Goal: Contribute content: Add original content to the website for others to see

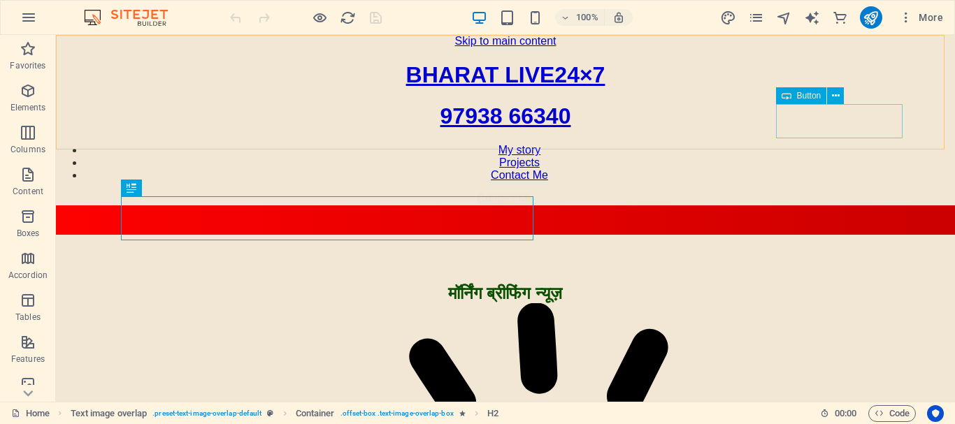
scroll to position [191, 0]
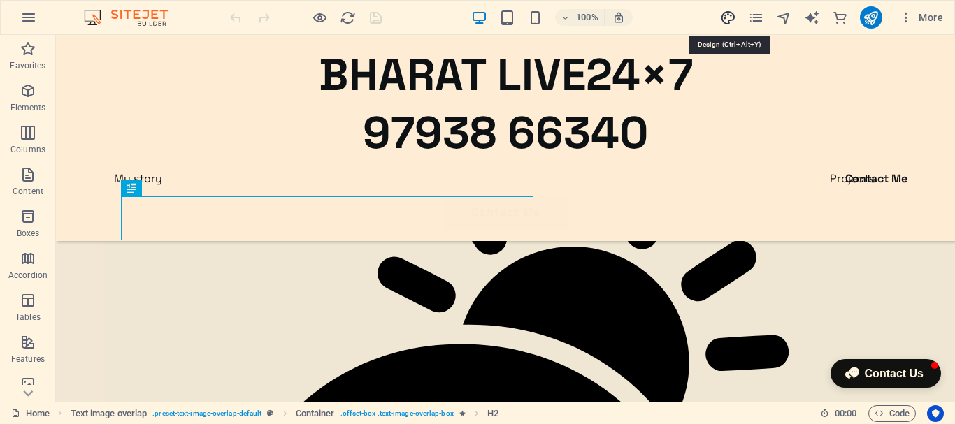
click at [728, 20] on icon "design" at bounding box center [728, 18] width 16 height 16
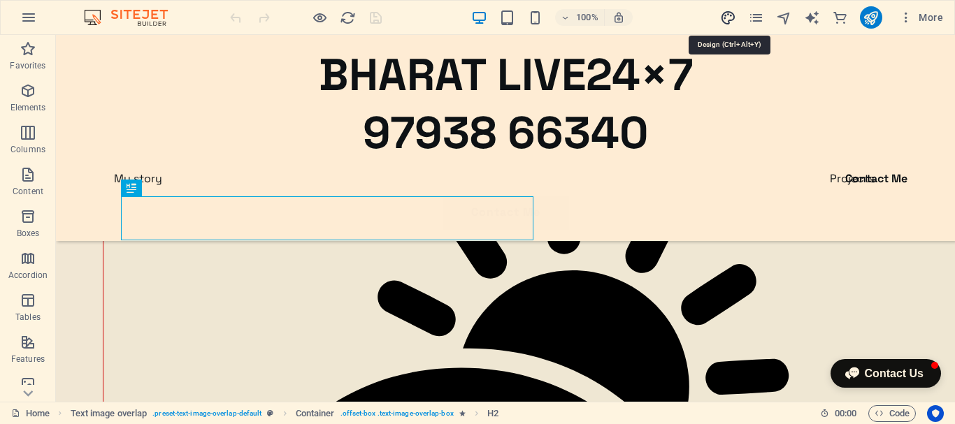
select select "px"
select select "400"
select select "px"
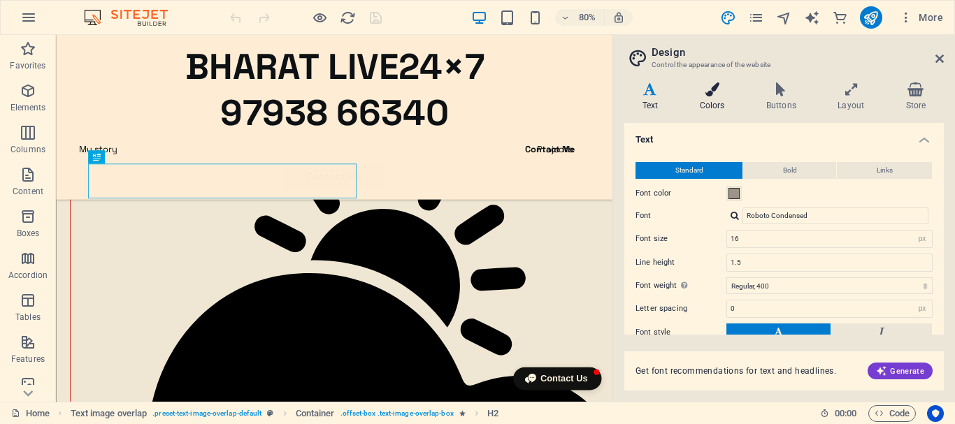
scroll to position [178, 0]
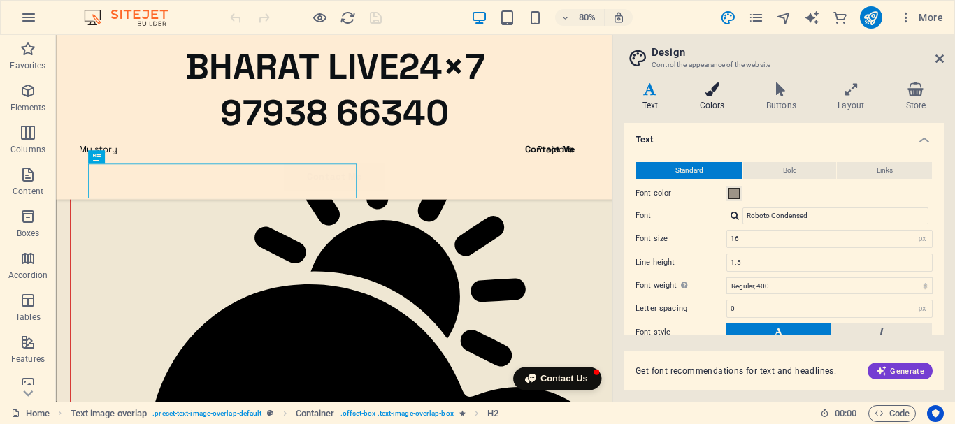
click at [716, 96] on h4 "Colors" at bounding box center [714, 96] width 66 height 29
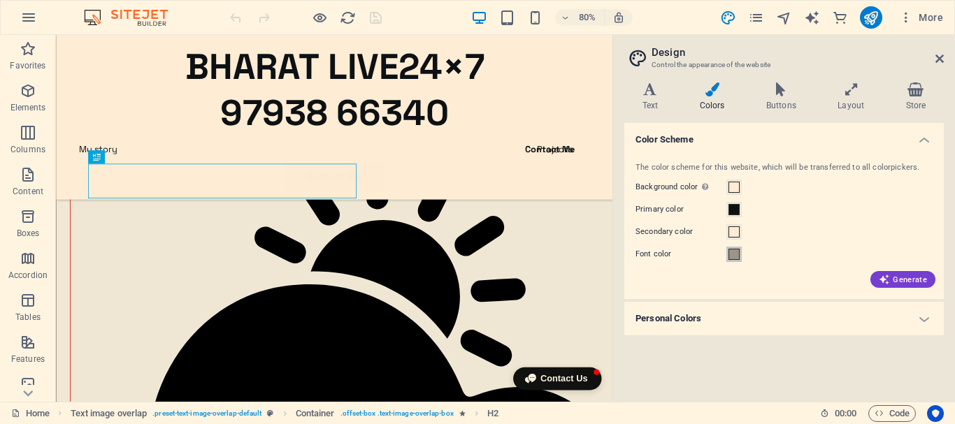
click at [734, 252] on span at bounding box center [733, 254] width 11 height 11
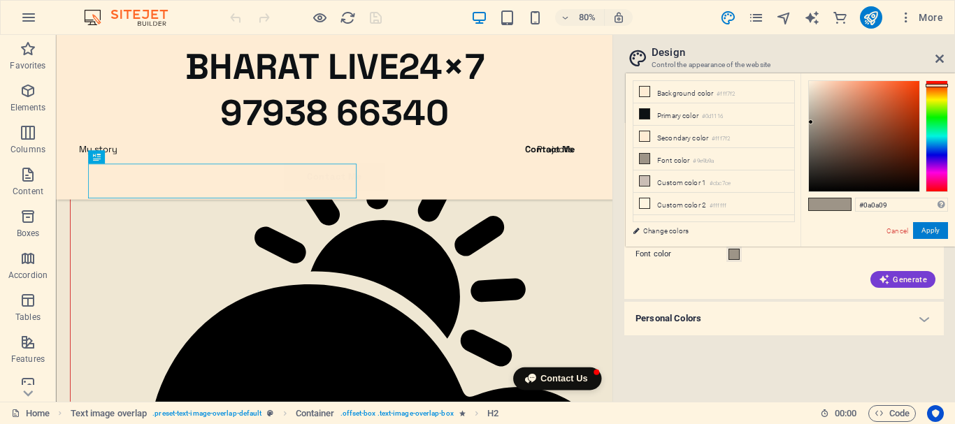
click at [812, 187] on div at bounding box center [864, 136] width 110 height 110
type input "#070606"
click at [814, 188] on div at bounding box center [813, 187] width 5 height 5
click at [939, 229] on button "Apply" at bounding box center [930, 230] width 35 height 17
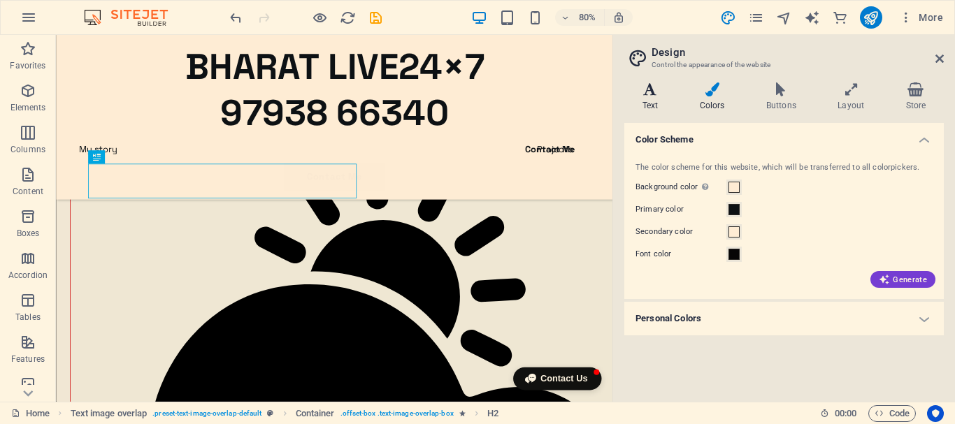
click at [649, 102] on h4 "Text" at bounding box center [652, 96] width 57 height 29
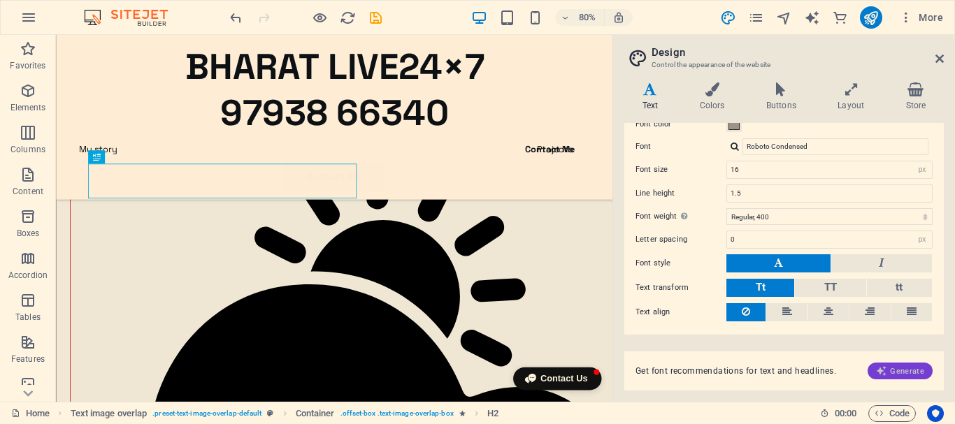
scroll to position [70, 0]
click at [905, 370] on span "Generate" at bounding box center [900, 370] width 48 height 11
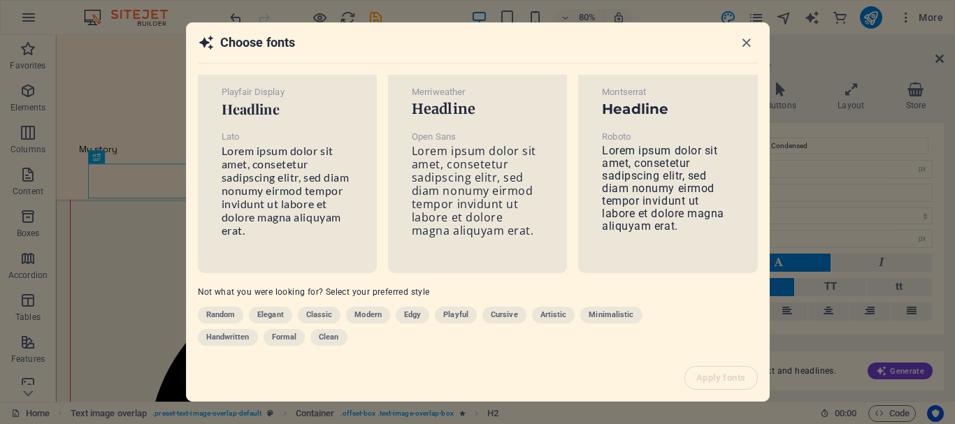
scroll to position [0, 0]
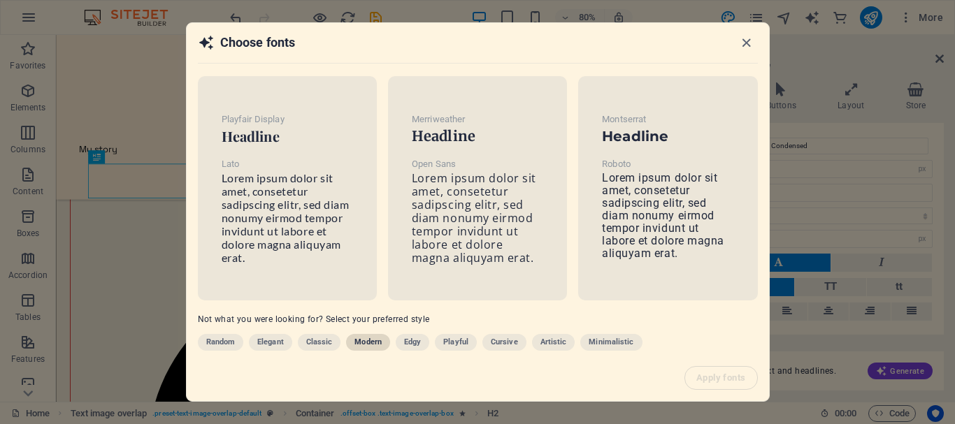
click at [364, 342] on span "Modern" at bounding box center [367, 342] width 27 height 17
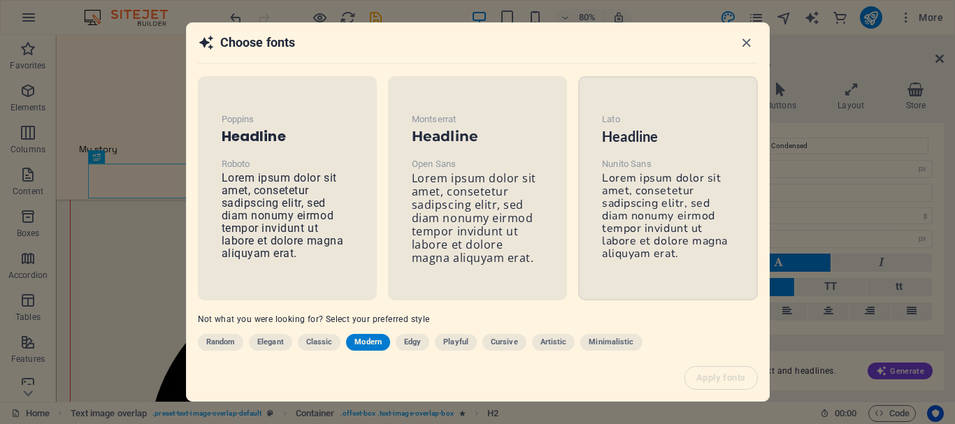
click at [683, 252] on div "Lato Headline Nunito Sans Lorem ipsum dolor sit amet, consetetur sadipscing eli…" at bounding box center [668, 186] width 154 height 172
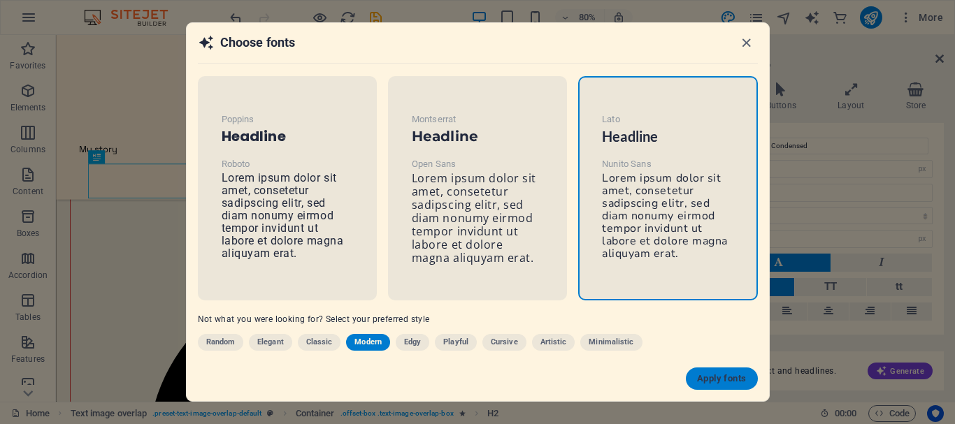
click at [736, 382] on span "Apply fonts" at bounding box center [721, 378] width 49 height 11
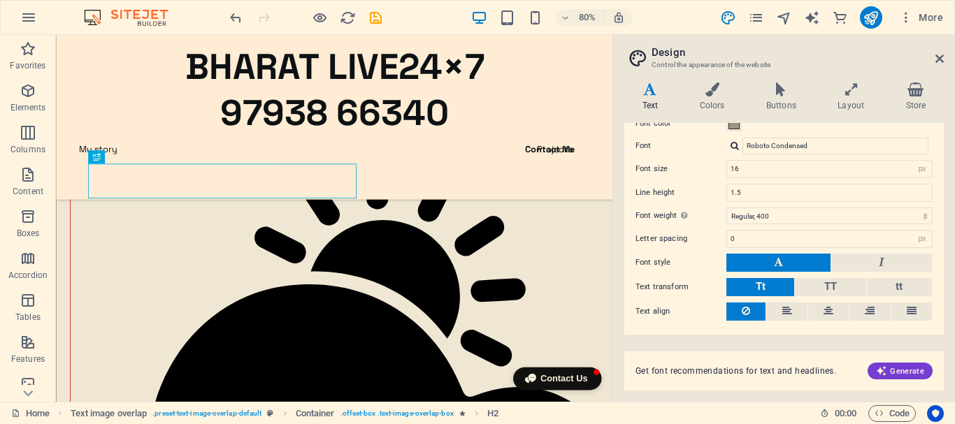
type input "Nunito Sans"
type input "1.6"
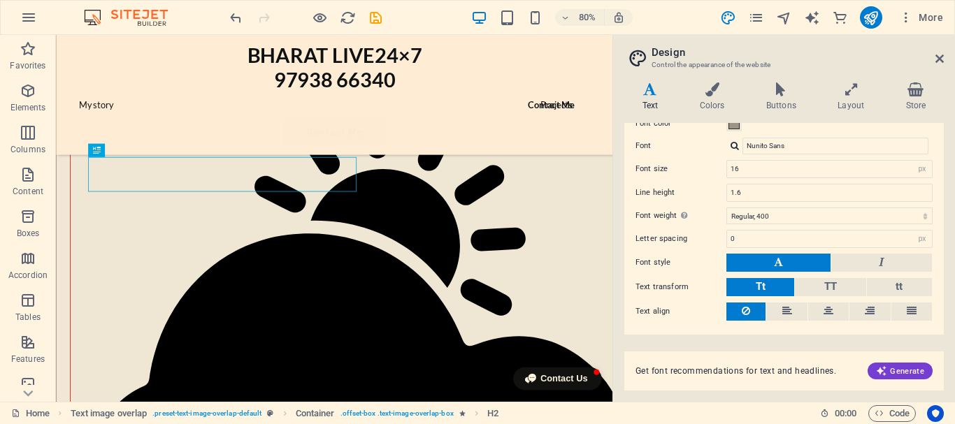
scroll to position [138, 0]
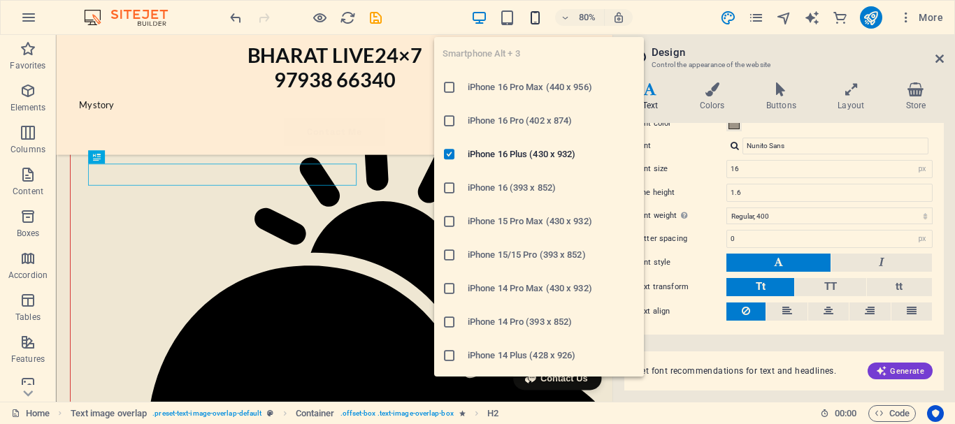
click at [538, 13] on icon "button" at bounding box center [535, 18] width 16 height 16
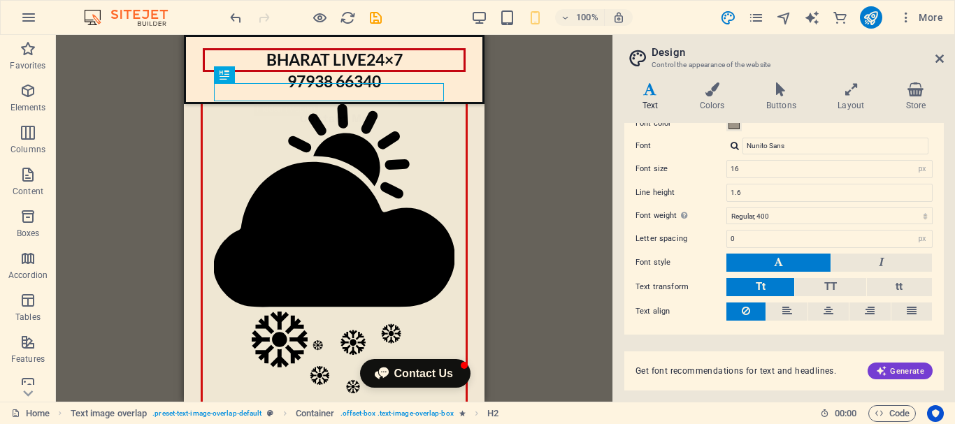
scroll to position [117, 0]
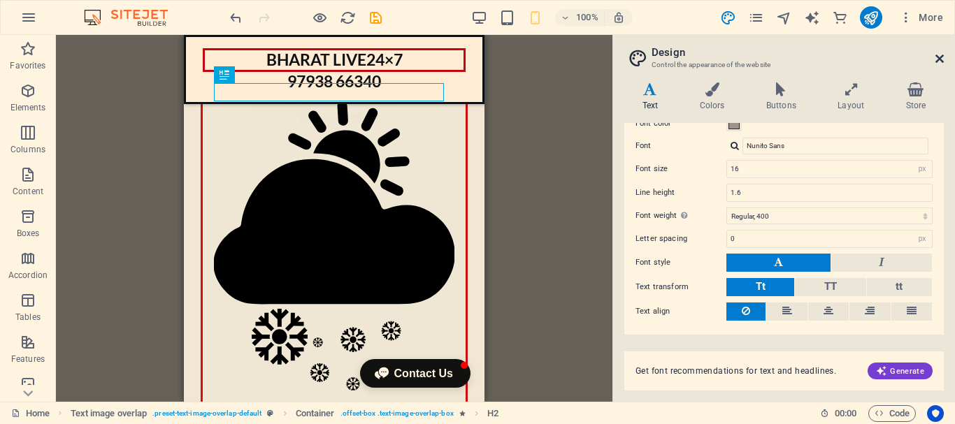
click at [939, 58] on icon at bounding box center [939, 58] width 8 height 11
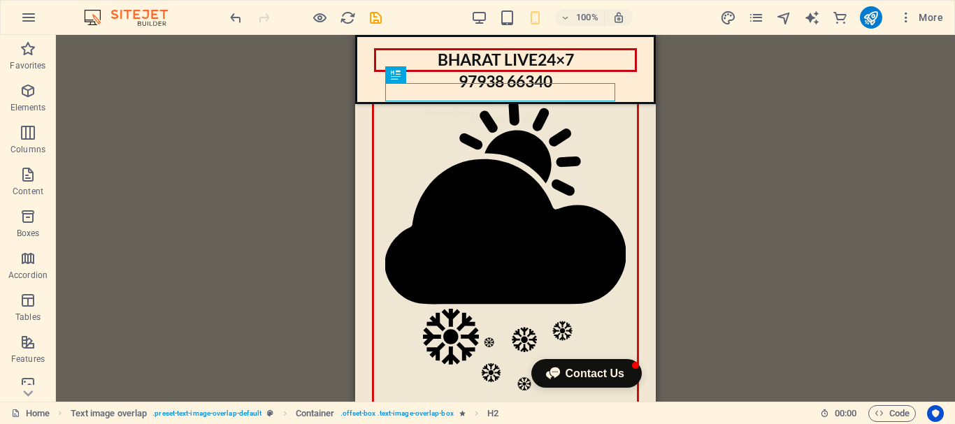
click at [709, 84] on div "Drag here to replace the existing content. Press “Ctrl” if you want to create a…" at bounding box center [505, 218] width 899 height 367
click at [286, 81] on div "Drag here to replace the existing content. Press “Ctrl” if you want to create a…" at bounding box center [505, 218] width 899 height 367
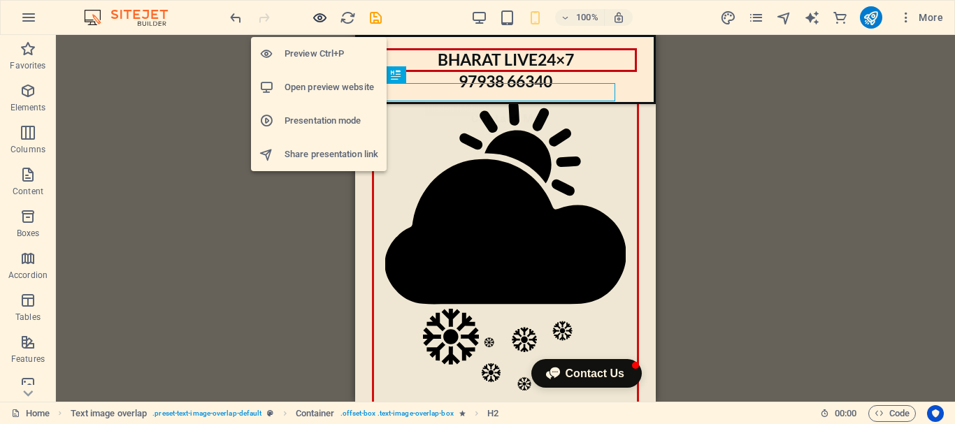
click at [317, 13] on icon "button" at bounding box center [320, 18] width 16 height 16
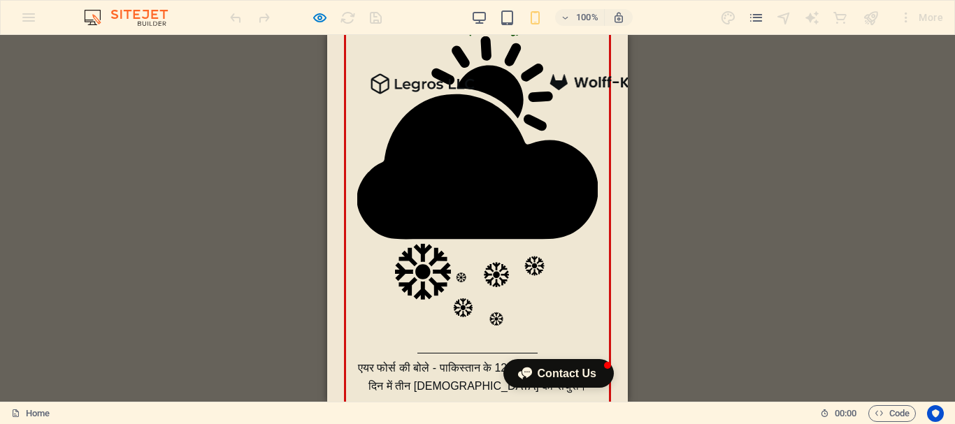
scroll to position [0, 0]
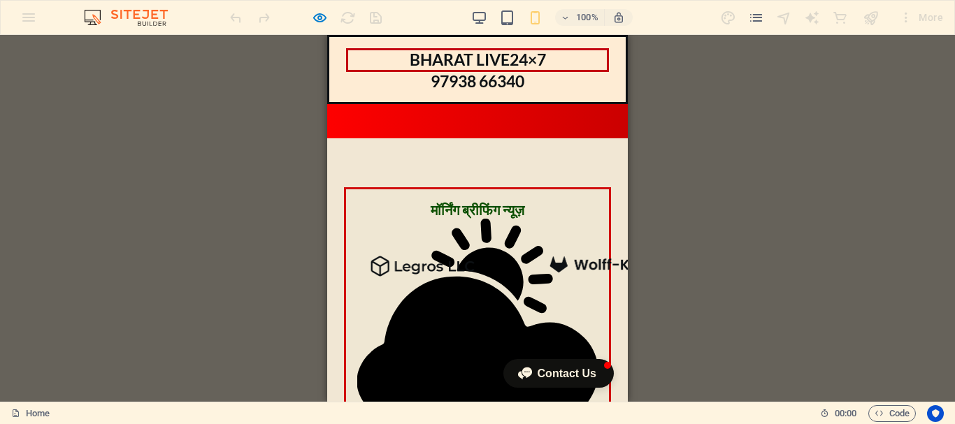
drag, startPoint x: 623, startPoint y: 52, endPoint x: 978, endPoint y: 61, distance: 355.8
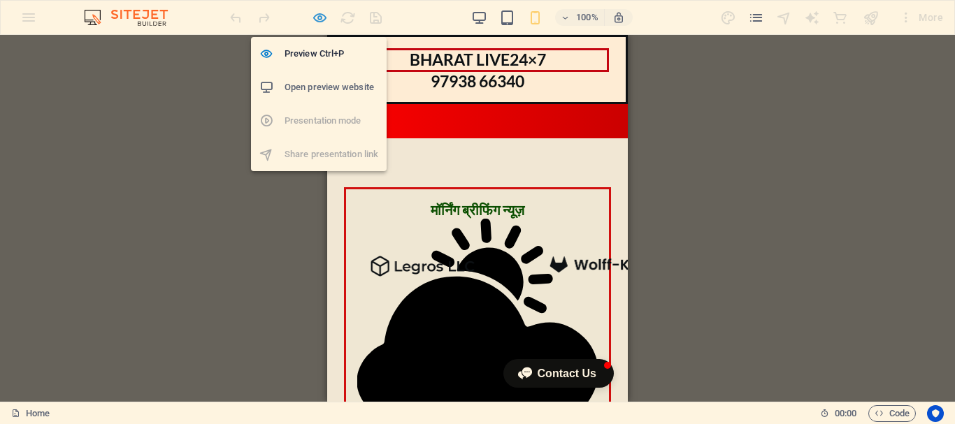
click at [320, 13] on icon "button" at bounding box center [320, 18] width 16 height 16
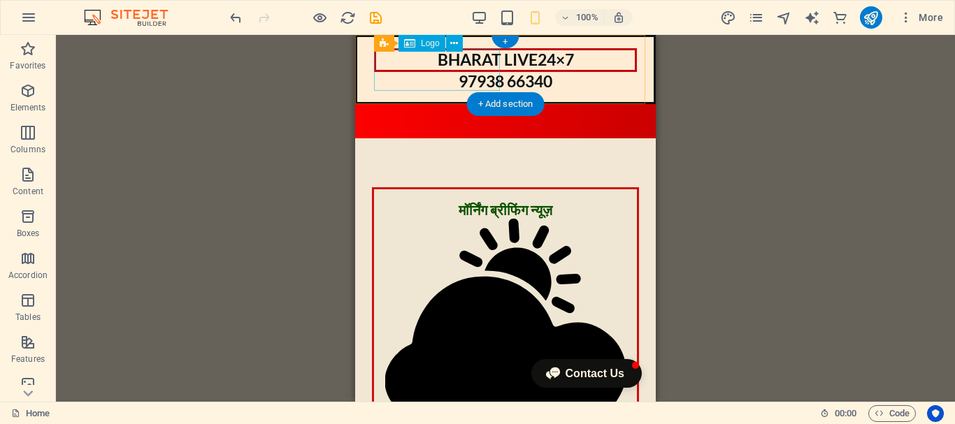
click at [479, 71] on div "BHARAT LIVE24×7" at bounding box center [505, 60] width 263 height 24
select select "px"
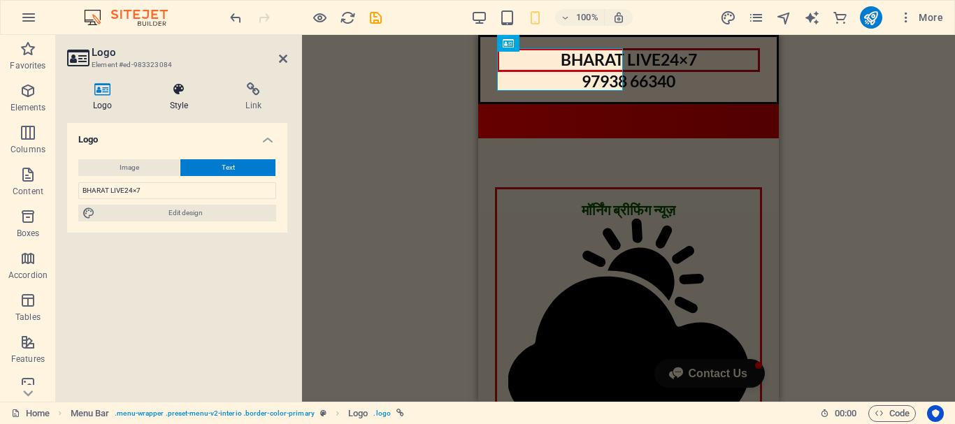
click at [183, 99] on h4 "Style" at bounding box center [182, 96] width 76 height 29
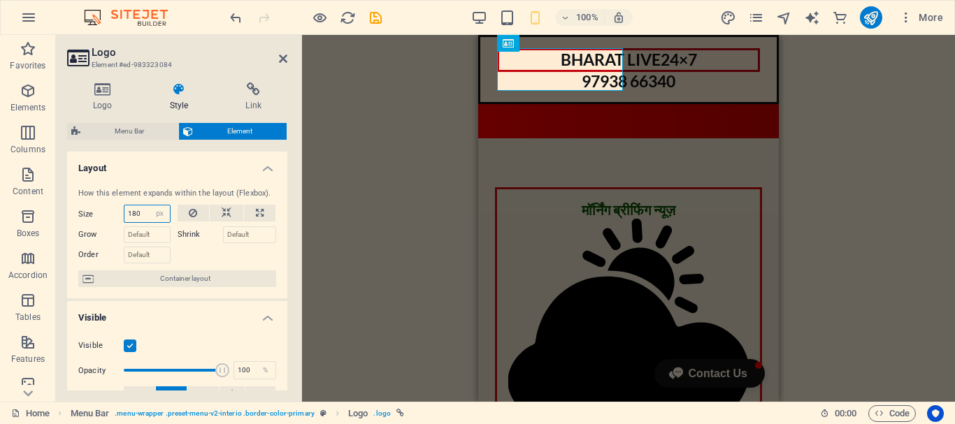
click at [141, 215] on input "180" at bounding box center [146, 213] width 45 height 17
click at [135, 214] on input "180" at bounding box center [146, 213] width 45 height 17
type input "150"
click at [226, 208] on icon at bounding box center [227, 213] width 10 height 17
select select "DISABLED_OPTION_VALUE"
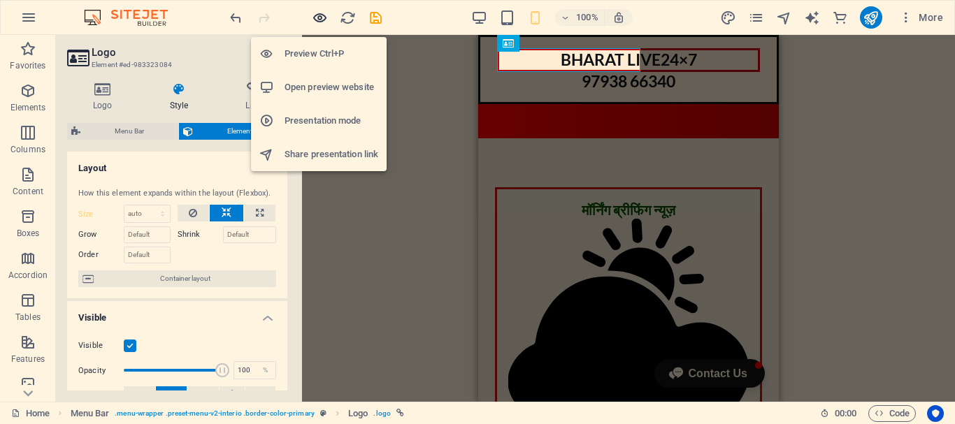
click at [321, 15] on icon "button" at bounding box center [320, 18] width 16 height 16
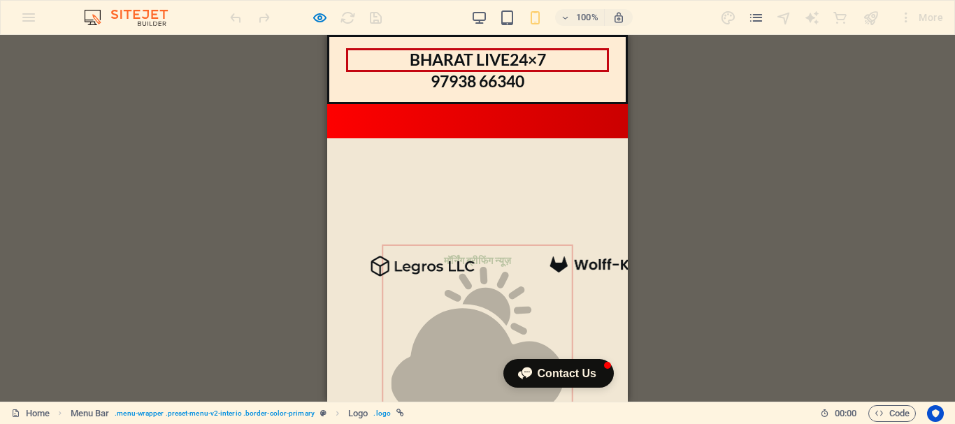
click at [198, 155] on div "Container H2 Text image overlap Container Menu Bar Menu Button Separator Image …" at bounding box center [477, 218] width 955 height 367
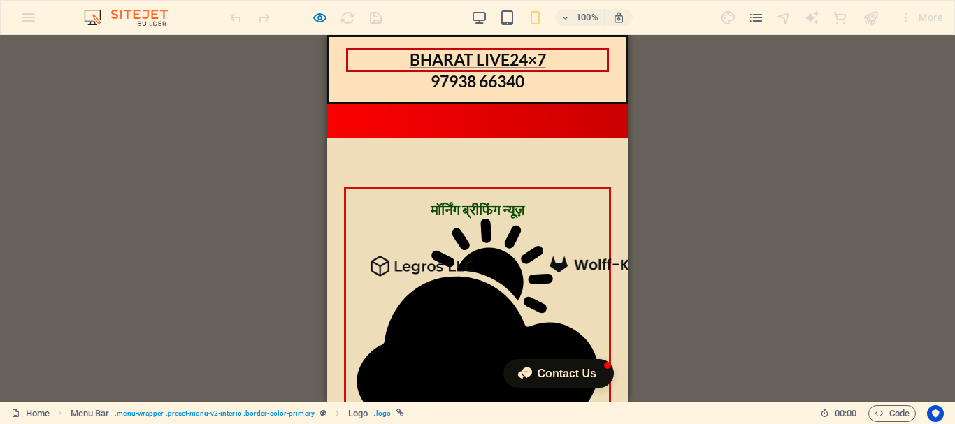
click at [463, 61] on h1 "BHARAT LIVE24×7" at bounding box center [477, 60] width 263 height 24
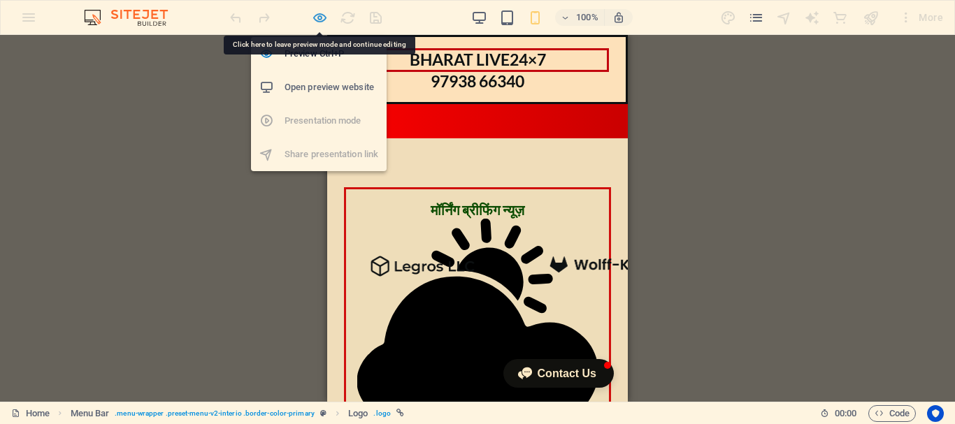
click at [322, 15] on icon "button" at bounding box center [320, 18] width 16 height 16
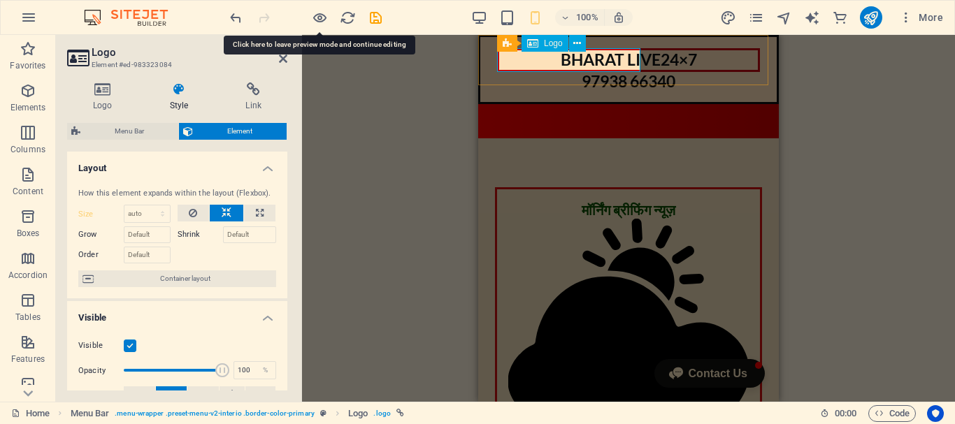
click at [551, 57] on div "BHARAT LIVE24×7" at bounding box center [628, 60] width 263 height 24
drag, startPoint x: 551, startPoint y: 57, endPoint x: 819, endPoint y: 106, distance: 272.7
click at [551, 57] on div "BHARAT LIVE24×7" at bounding box center [628, 60] width 263 height 24
click at [100, 98] on h4 "Logo" at bounding box center [105, 96] width 77 height 29
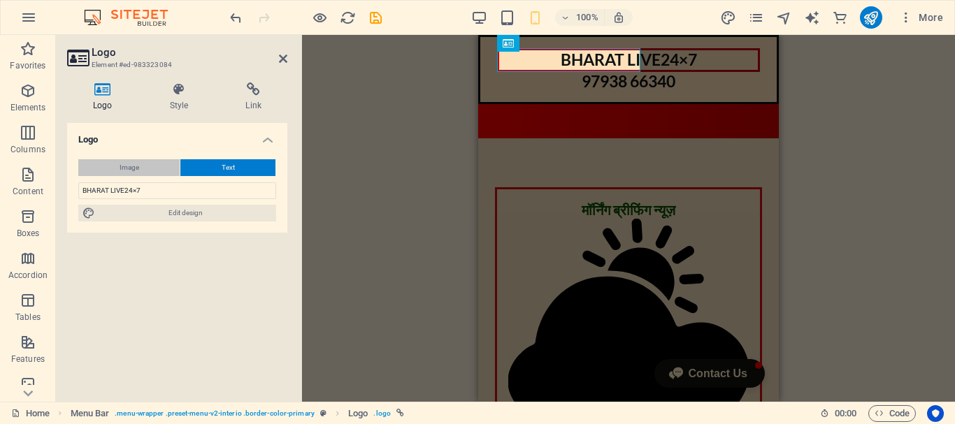
click at [152, 168] on button "Image" at bounding box center [128, 167] width 101 height 17
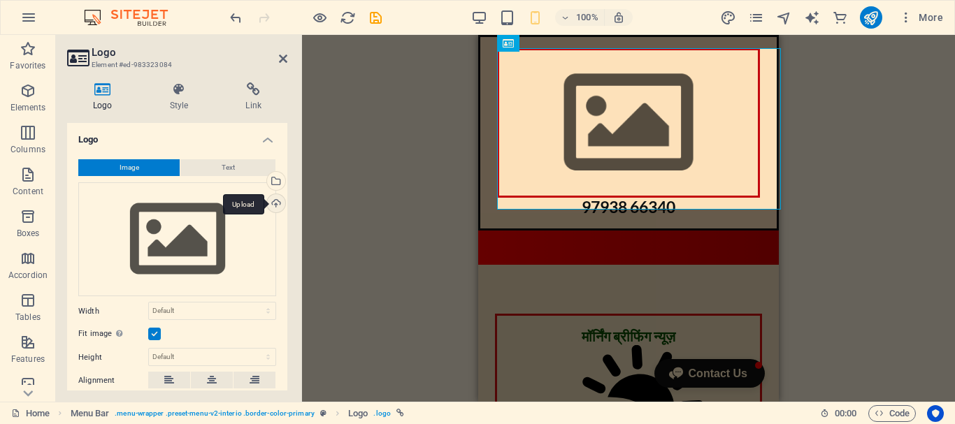
click at [271, 203] on div "Upload" at bounding box center [274, 204] width 21 height 21
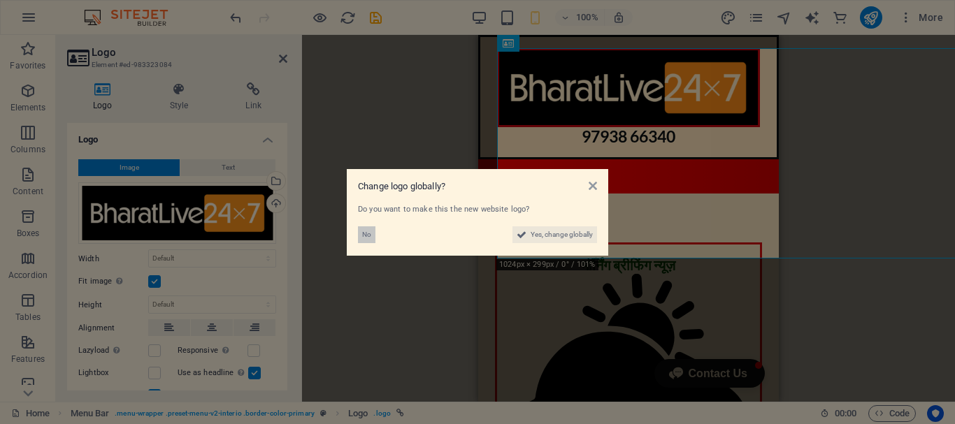
click at [368, 231] on span "No" at bounding box center [366, 234] width 9 height 17
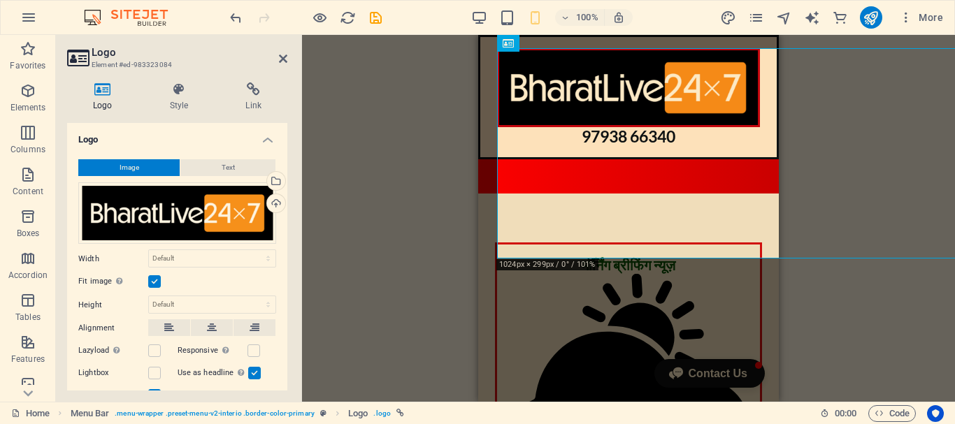
click at [150, 283] on label at bounding box center [154, 281] width 13 height 13
click at [0, 0] on input "Fit image Automatically fit image to a fixed width and height" at bounding box center [0, 0] width 0 height 0
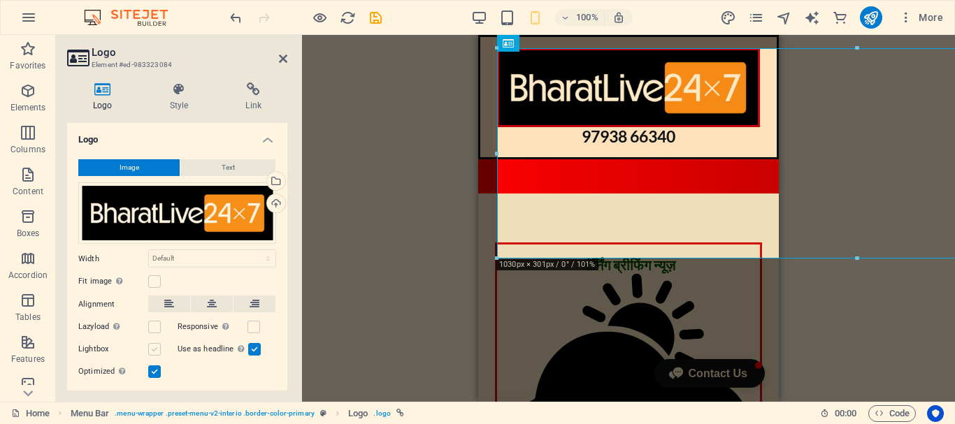
click at [152, 354] on label at bounding box center [154, 349] width 13 height 13
click at [0, 0] on input "Lightbox" at bounding box center [0, 0] width 0 height 0
click at [154, 349] on label at bounding box center [154, 349] width 13 height 13
click at [0, 0] on input "Lightbox" at bounding box center [0, 0] width 0 height 0
click at [166, 307] on icon at bounding box center [169, 304] width 10 height 17
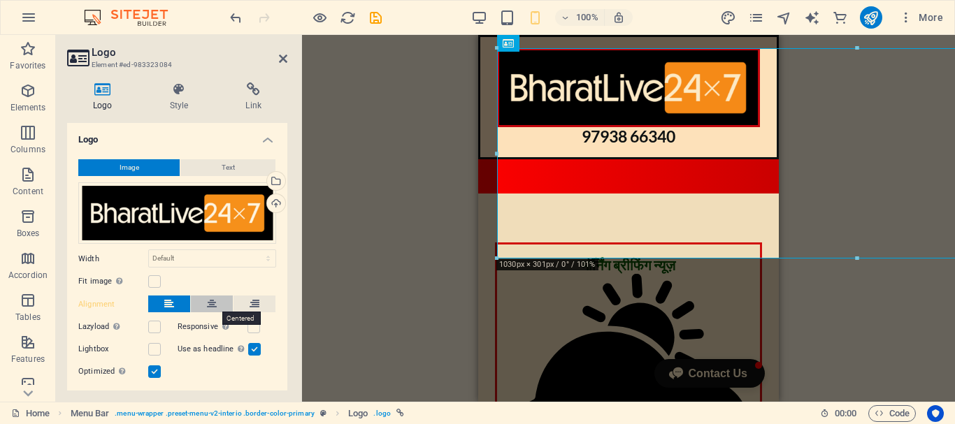
click at [217, 307] on button at bounding box center [212, 304] width 42 height 17
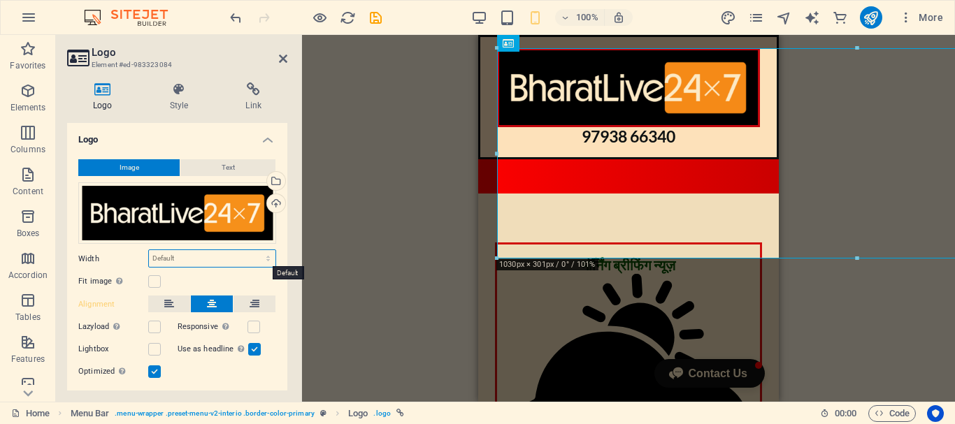
click at [261, 254] on select "Default auto px rem % em vh vw" at bounding box center [212, 258] width 126 height 17
click at [149, 250] on select "Default auto px rem % em vh vw" at bounding box center [212, 258] width 126 height 17
select select "DISABLED_OPTION_VALUE"
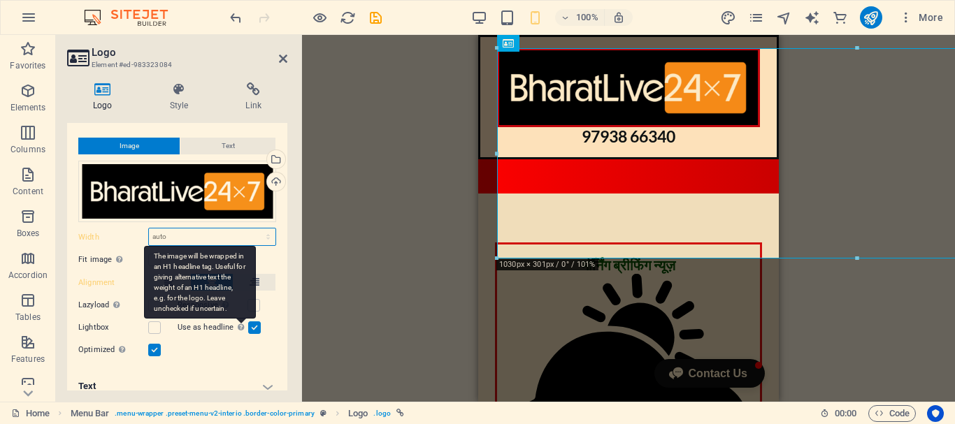
scroll to position [34, 0]
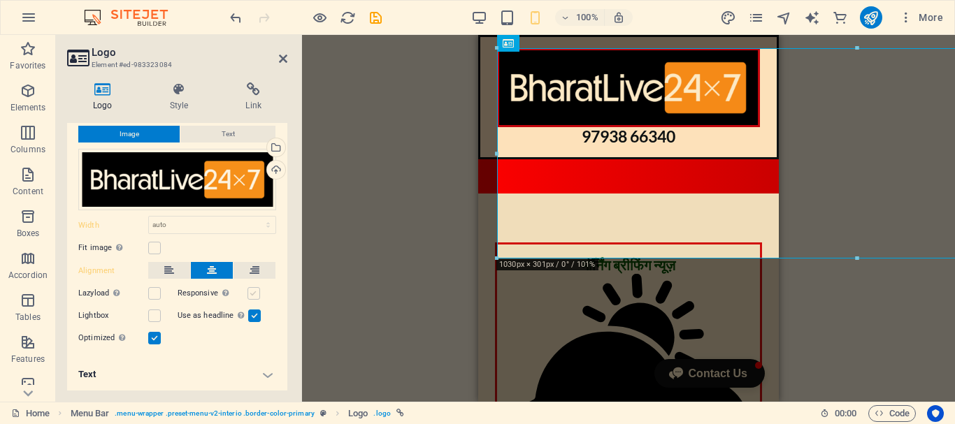
click at [251, 294] on label at bounding box center [253, 293] width 13 height 13
click at [0, 0] on input "Responsive Automatically load retina image and smartphone optimized sizes." at bounding box center [0, 0] width 0 height 0
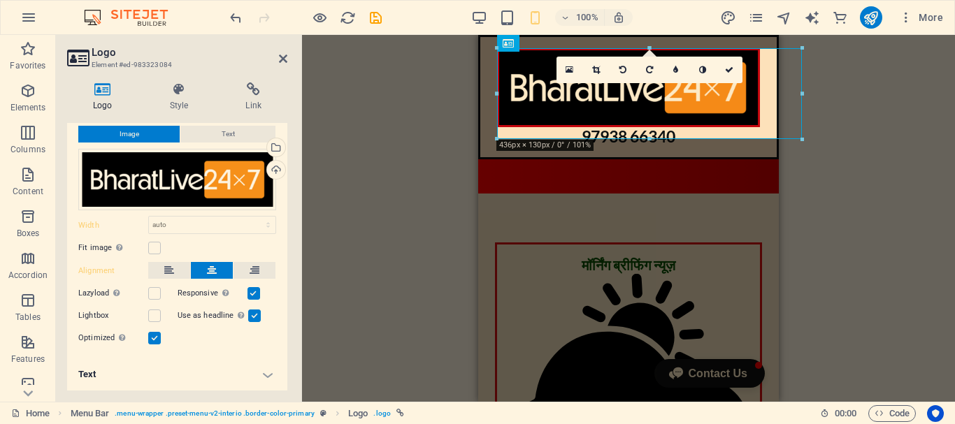
click at [152, 337] on label at bounding box center [154, 338] width 13 height 13
click at [0, 0] on input "Optimized Images are compressed to improve page speed." at bounding box center [0, 0] width 0 height 0
click at [152, 337] on label at bounding box center [154, 338] width 13 height 13
click at [0, 0] on input "Optimized Images are compressed to improve page speed." at bounding box center [0, 0] width 0 height 0
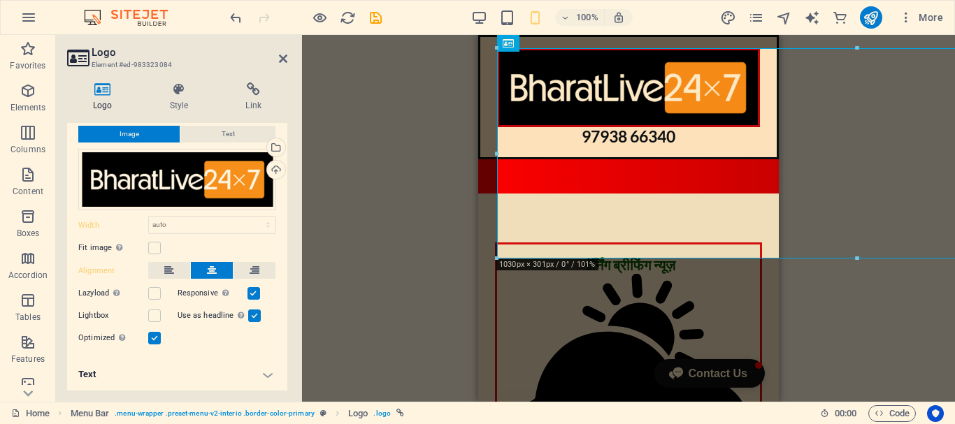
click at [152, 337] on label at bounding box center [154, 338] width 13 height 13
click at [0, 0] on input "Optimized Images are compressed to improve page speed." at bounding box center [0, 0] width 0 height 0
click at [157, 342] on label at bounding box center [154, 338] width 13 height 13
click at [0, 0] on input "Optimized Images are compressed to improve page speed." at bounding box center [0, 0] width 0 height 0
click at [254, 295] on label at bounding box center [253, 293] width 13 height 13
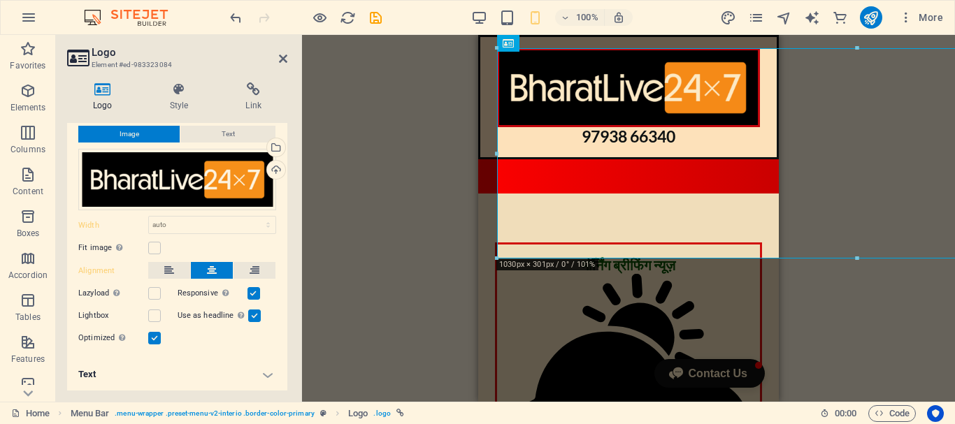
click at [0, 0] on input "Responsive Automatically load retina image and smartphone optimized sizes." at bounding box center [0, 0] width 0 height 0
click at [252, 294] on label at bounding box center [253, 293] width 13 height 13
click at [0, 0] on input "Responsive Automatically load retina image and smartphone optimized sizes." at bounding box center [0, 0] width 0 height 0
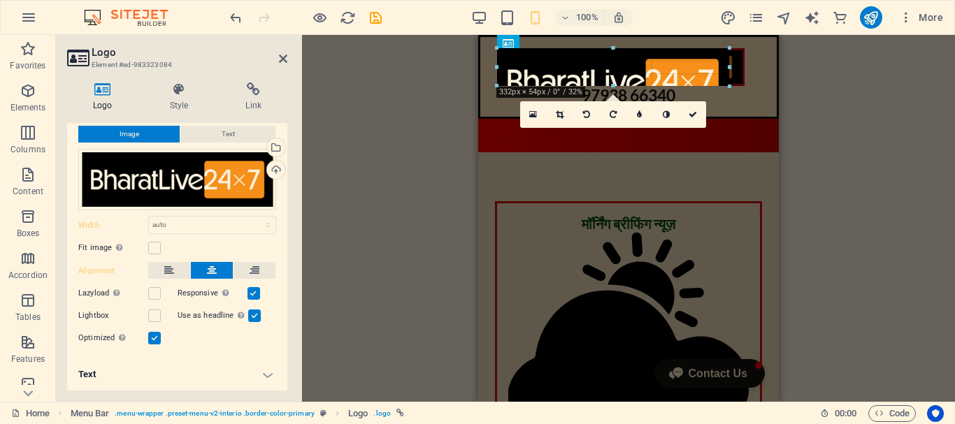
drag, startPoint x: 802, startPoint y: 138, endPoint x: 473, endPoint y: 85, distance: 333.4
type input "332"
select select "px"
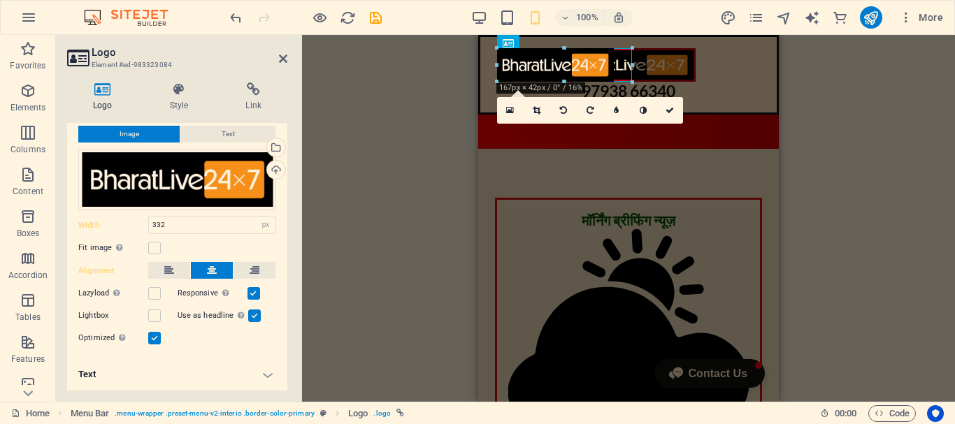
drag, startPoint x: 730, startPoint y: 119, endPoint x: 535, endPoint y: 78, distance: 198.5
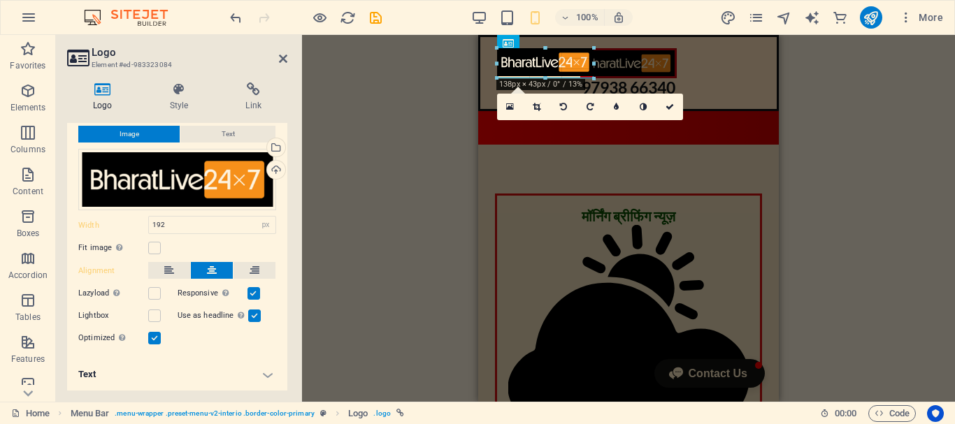
drag, startPoint x: 631, startPoint y: 89, endPoint x: 598, endPoint y: 68, distance: 39.6
type input "138"
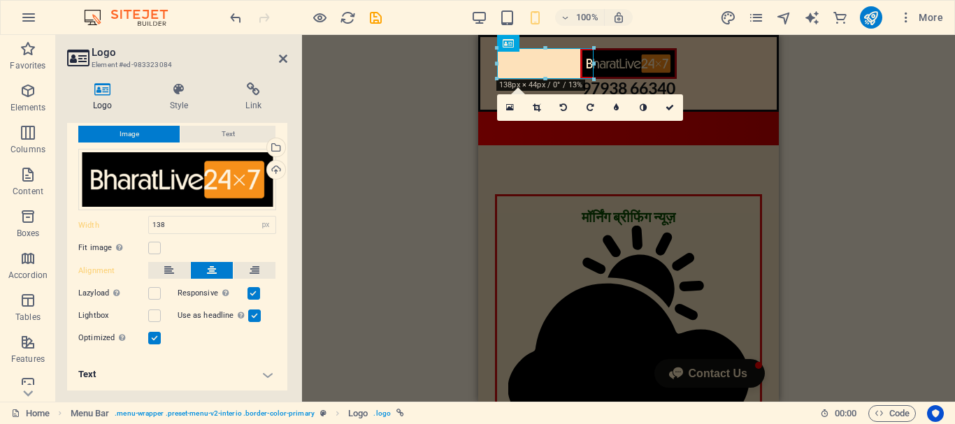
click at [377, 74] on div "Container H2 Text image overlap Container Menu Bar Menu Button Separator Image …" at bounding box center [628, 218] width 653 height 367
click at [377, 69] on div "Container H2 Text image overlap Container Menu Bar Menu Button Separator Image …" at bounding box center [628, 218] width 653 height 367
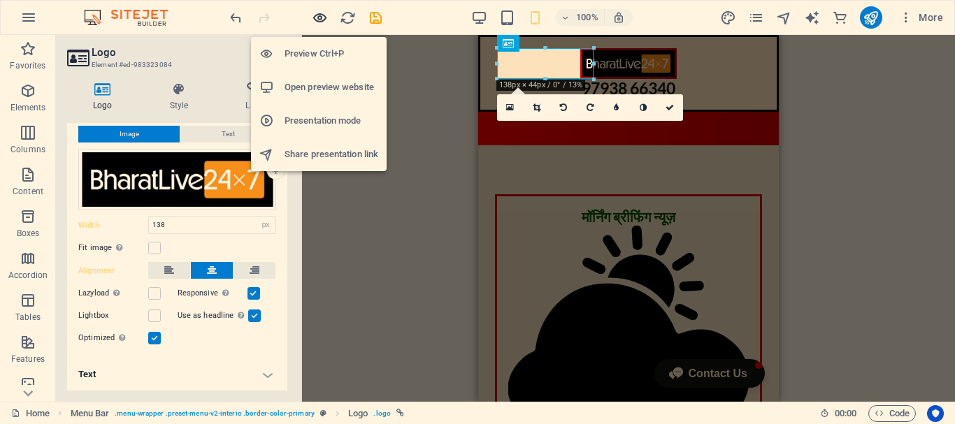
click at [321, 20] on icon "button" at bounding box center [320, 18] width 16 height 16
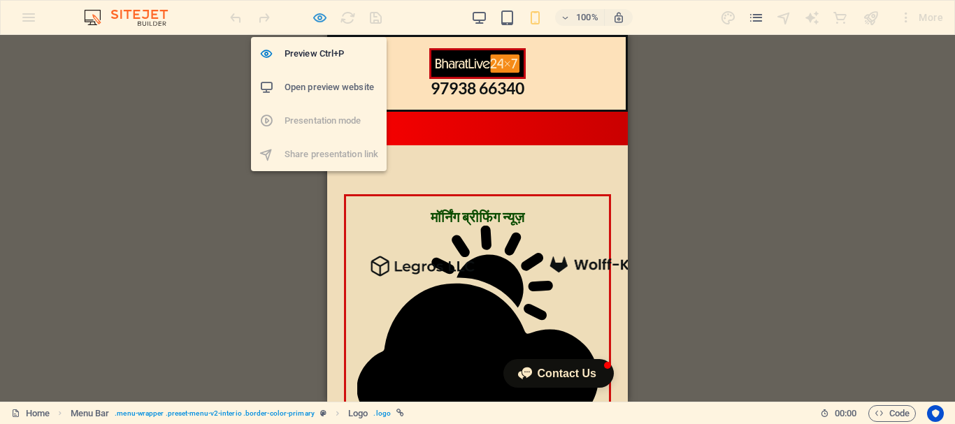
click at [317, 17] on icon "button" at bounding box center [320, 18] width 16 height 16
select select "px"
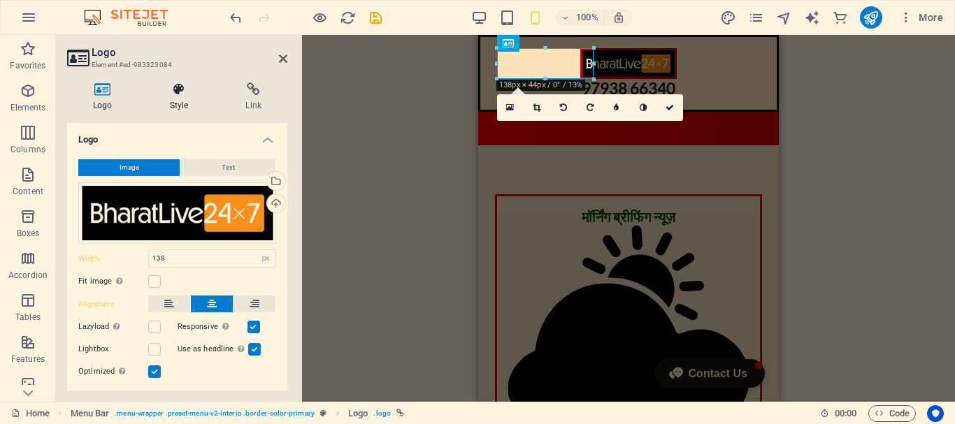
click at [181, 92] on icon at bounding box center [179, 89] width 71 height 14
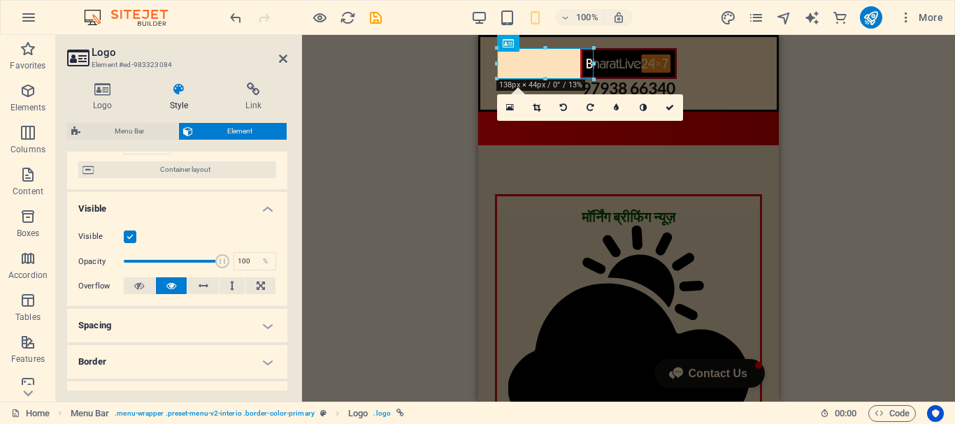
scroll to position [140, 0]
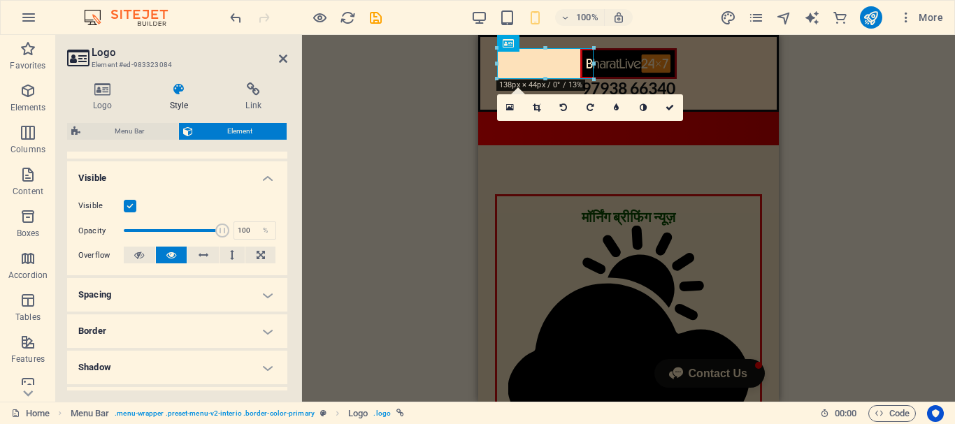
click at [224, 324] on h4 "Border" at bounding box center [177, 331] width 220 height 34
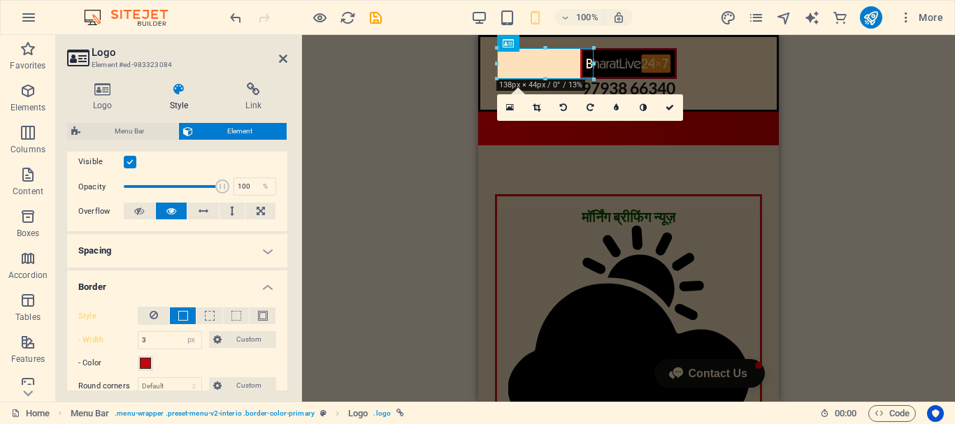
scroll to position [210, 0]
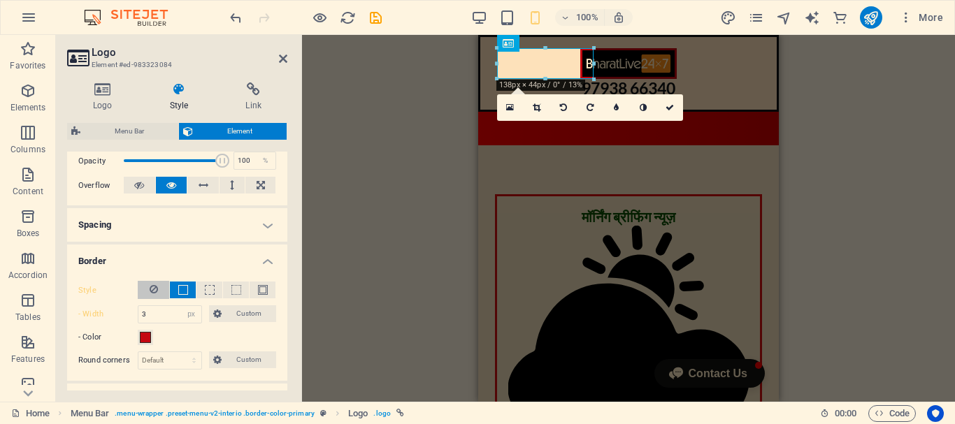
click at [153, 287] on icon at bounding box center [154, 289] width 8 height 17
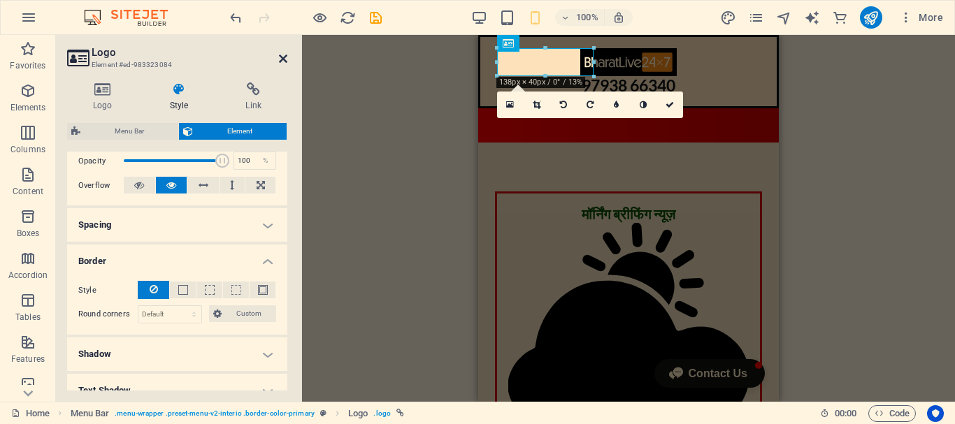
click at [283, 57] on icon at bounding box center [283, 58] width 8 height 11
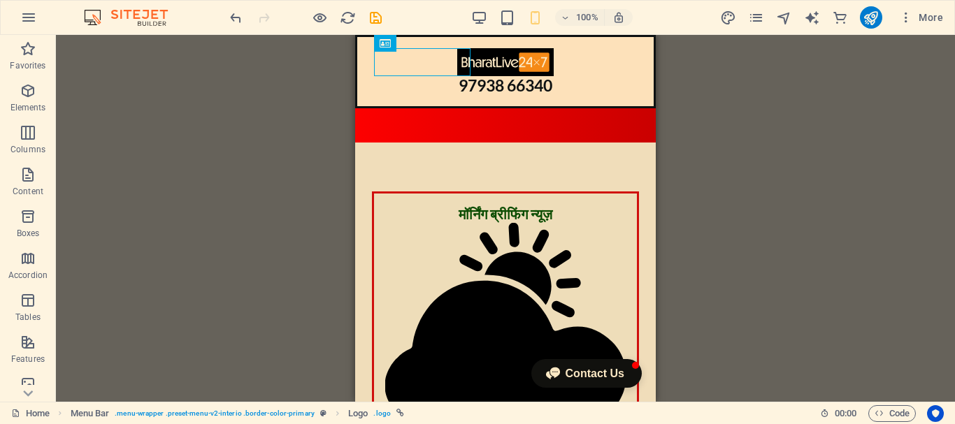
click at [782, 122] on div "Container H2 Text image overlap Container Menu Bar Menu Button Separator Image …" at bounding box center [505, 218] width 899 height 367
click at [846, 124] on div "Container H2 Text image overlap Container Menu Bar Menu Button Separator Image …" at bounding box center [505, 218] width 899 height 367
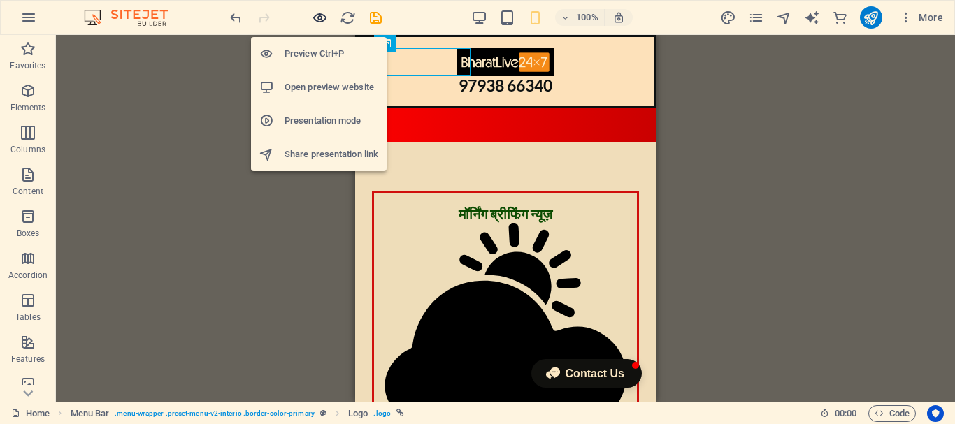
click at [315, 15] on icon "button" at bounding box center [320, 18] width 16 height 16
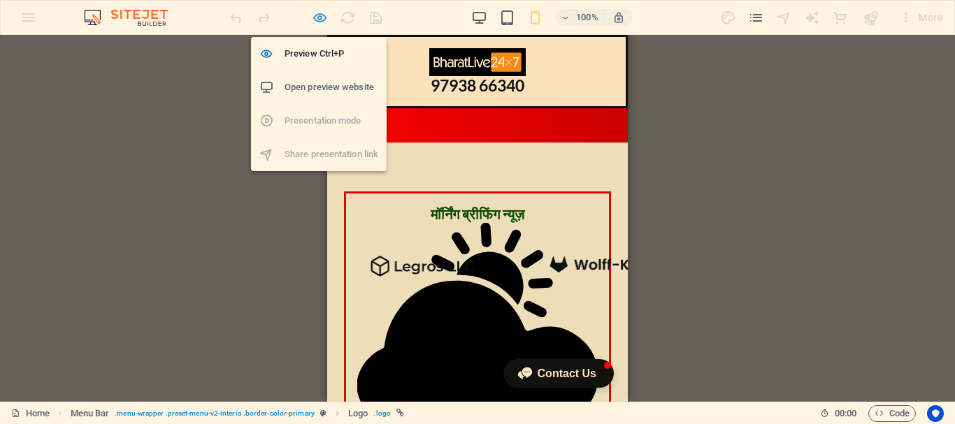
click at [319, 17] on icon "button" at bounding box center [320, 18] width 16 height 16
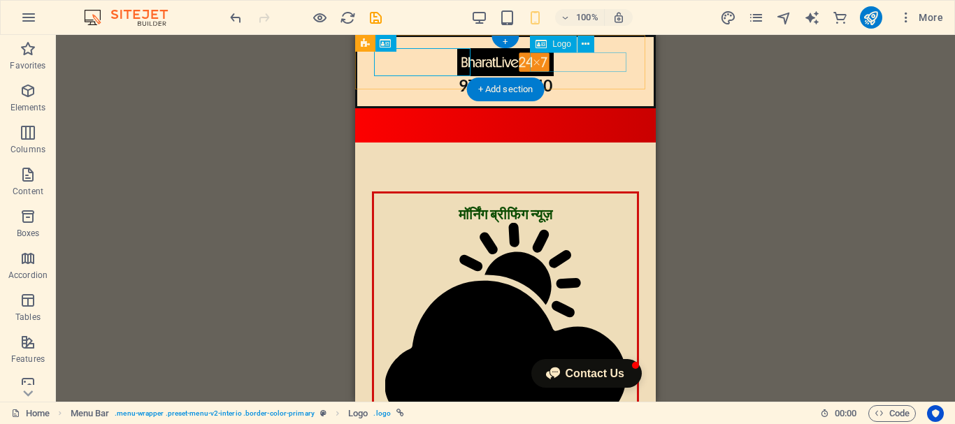
click at [609, 76] on div "97938 66340" at bounding box center [505, 86] width 263 height 20
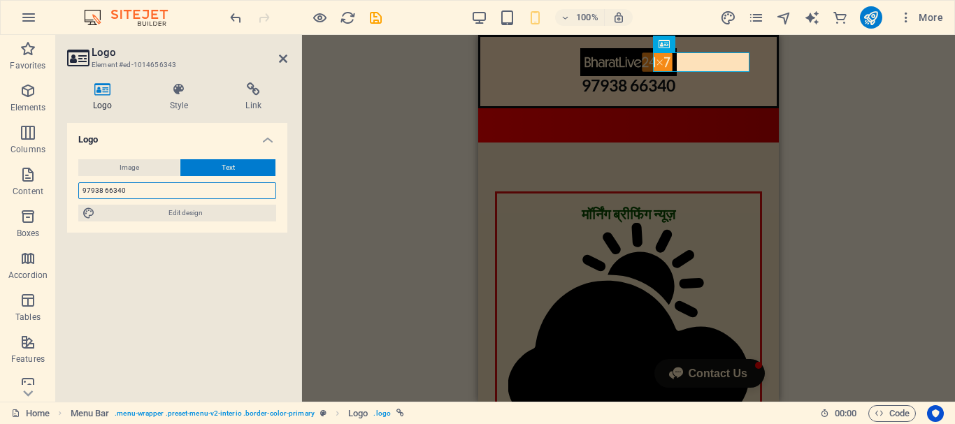
click at [104, 190] on input "97938 66340" at bounding box center [177, 190] width 198 height 17
type input "9793866340"
click at [287, 59] on icon at bounding box center [283, 58] width 8 height 11
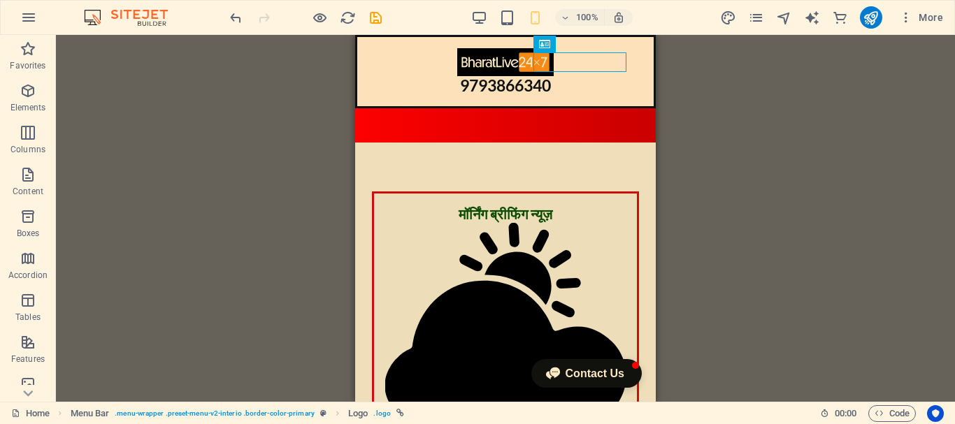
click at [743, 106] on div "Container H2 Text image overlap Container Menu Bar Menu Button Separator Image …" at bounding box center [505, 218] width 899 height 367
click at [811, 123] on div "Container H2 Text image overlap Container Menu Bar Menu Button Separator Image …" at bounding box center [505, 218] width 899 height 367
click at [779, 86] on div "Container H2 Text image overlap Container Menu Bar Menu Button Separator Image …" at bounding box center [505, 218] width 899 height 367
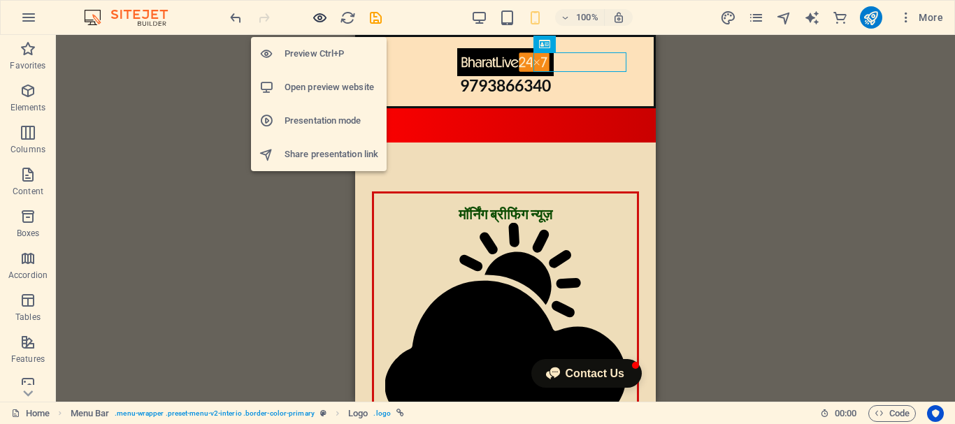
click at [323, 20] on icon "button" at bounding box center [320, 18] width 16 height 16
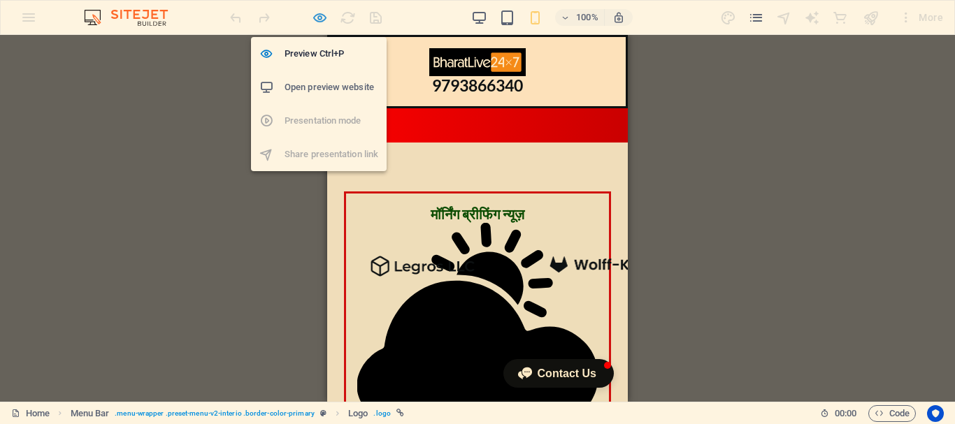
click at [317, 20] on icon "button" at bounding box center [320, 18] width 16 height 16
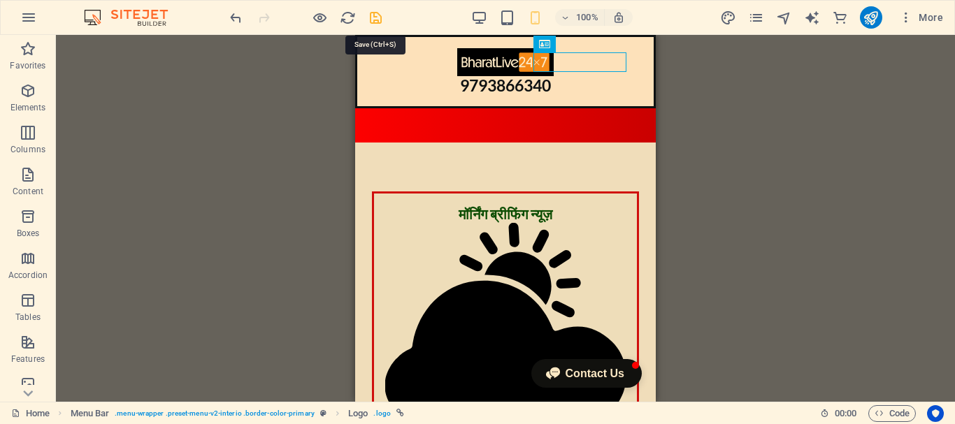
click at [381, 25] on icon "save" at bounding box center [376, 18] width 16 height 16
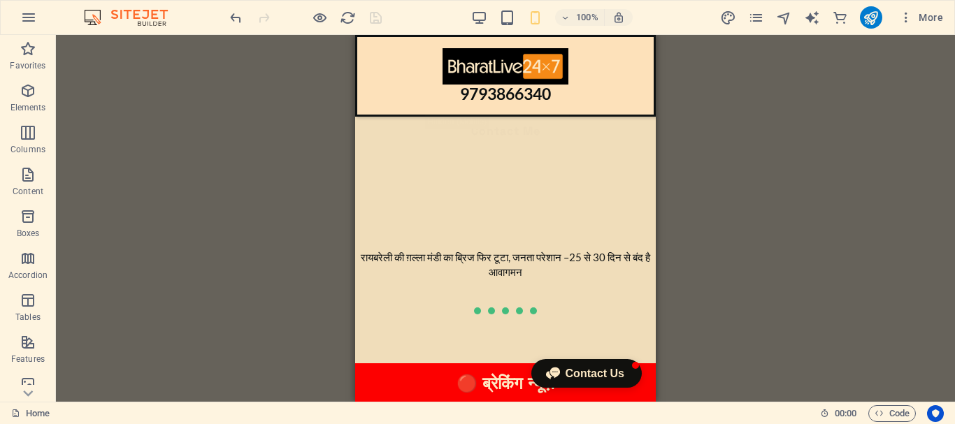
scroll to position [1396, 0]
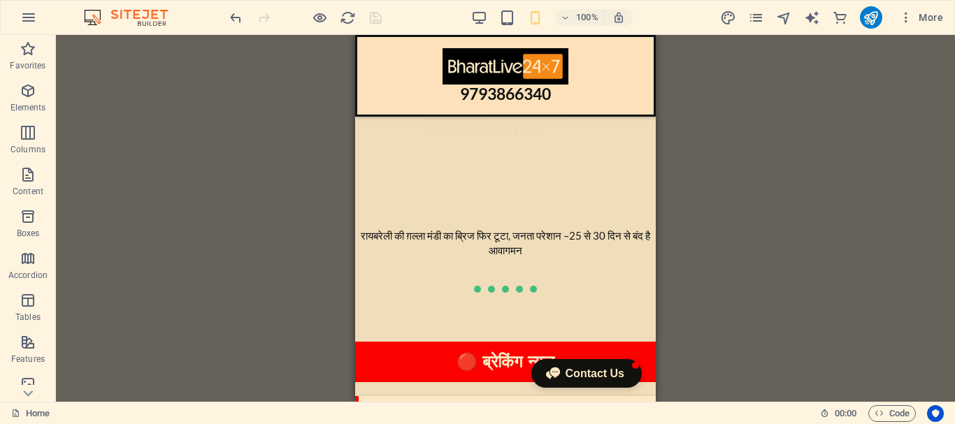
drag, startPoint x: 649, startPoint y: 60, endPoint x: 1013, endPoint y: 131, distance: 370.9
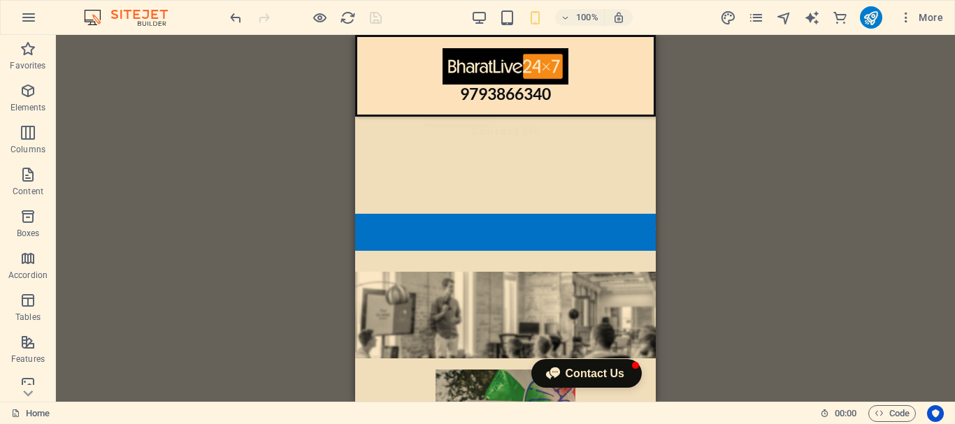
scroll to position [3347, 0]
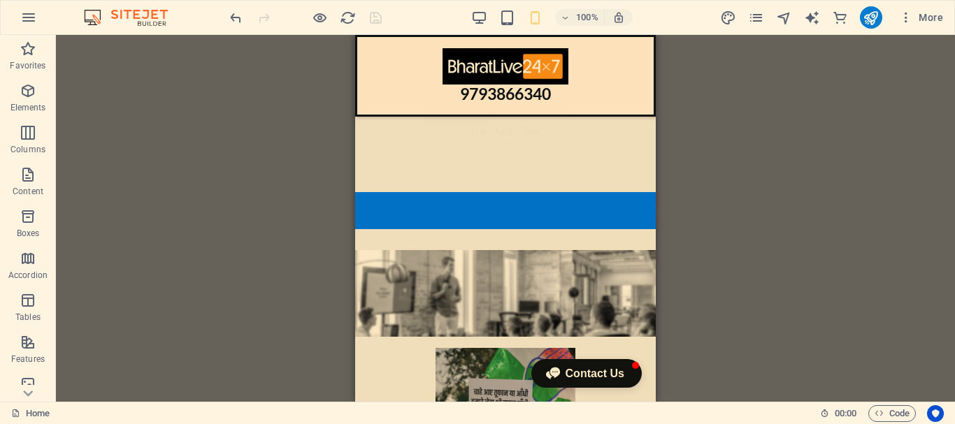
drag, startPoint x: 649, startPoint y: 93, endPoint x: 1015, endPoint y: 194, distance: 379.1
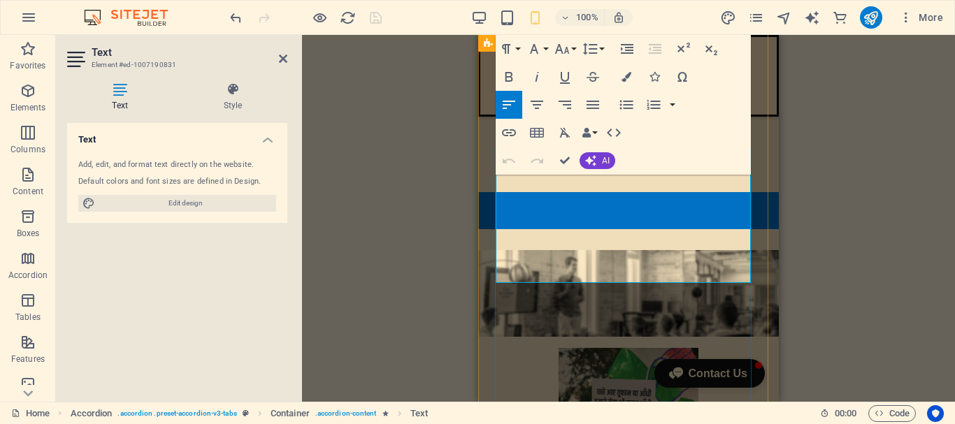
drag, startPoint x: 567, startPoint y: 274, endPoint x: 512, endPoint y: 275, distance: 55.9
click at [509, 133] on icon "button" at bounding box center [509, 132] width 14 height 7
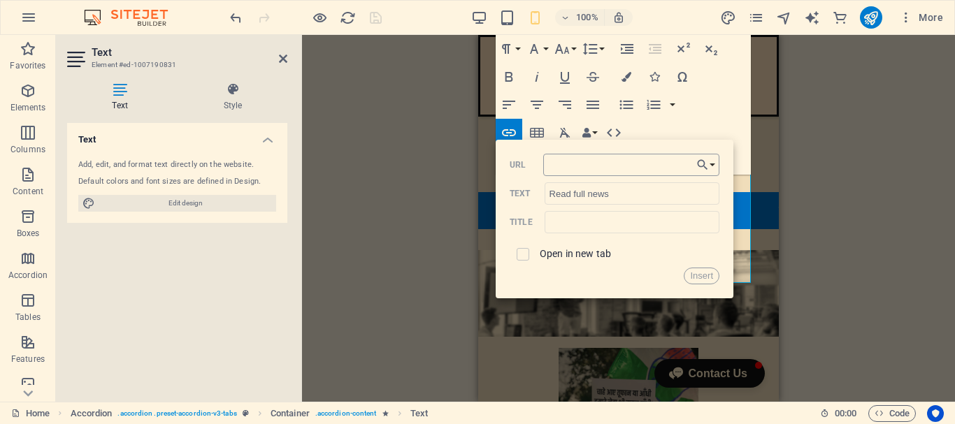
click at [573, 168] on input "URL" at bounding box center [631, 165] width 176 height 22
type input "[URL][DOMAIN_NAME]"
click at [709, 275] on button "Insert" at bounding box center [701, 276] width 36 height 17
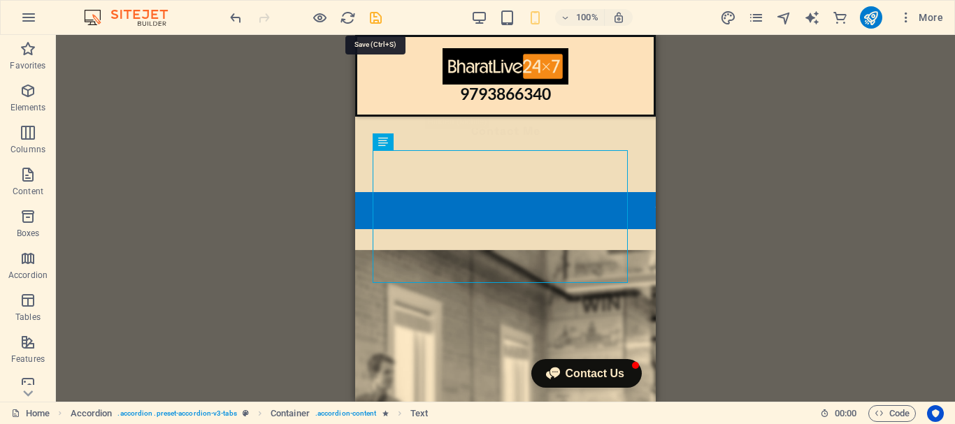
click at [379, 20] on icon "save" at bounding box center [376, 18] width 16 height 16
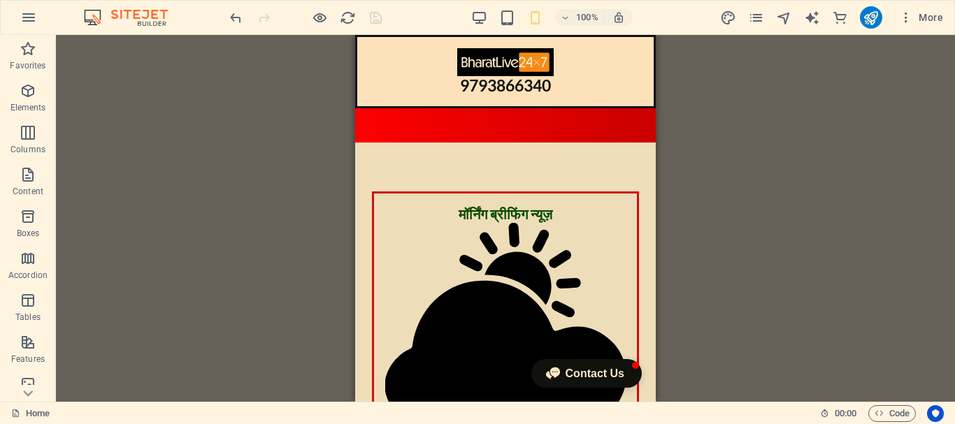
drag, startPoint x: 651, startPoint y: 161, endPoint x: 1024, endPoint y: 72, distance: 383.6
click at [427, 41] on icon at bounding box center [427, 43] width 8 height 15
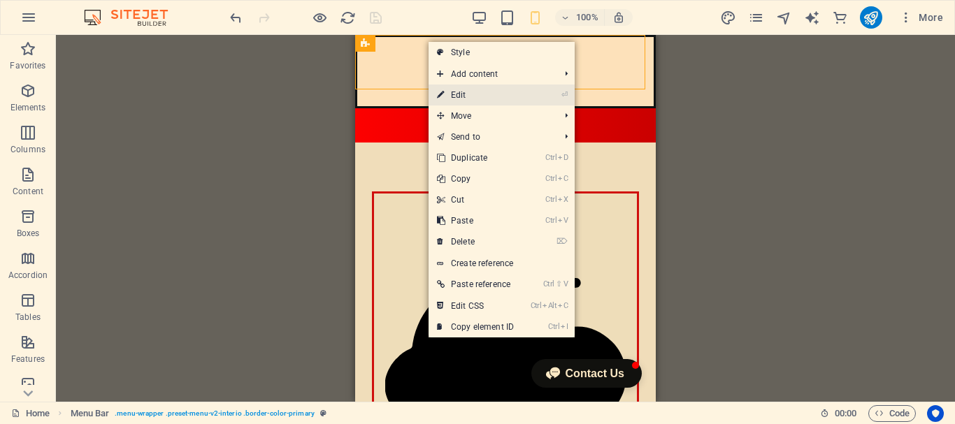
click at [472, 95] on link "⏎ Edit" at bounding box center [475, 95] width 94 height 21
select select "header"
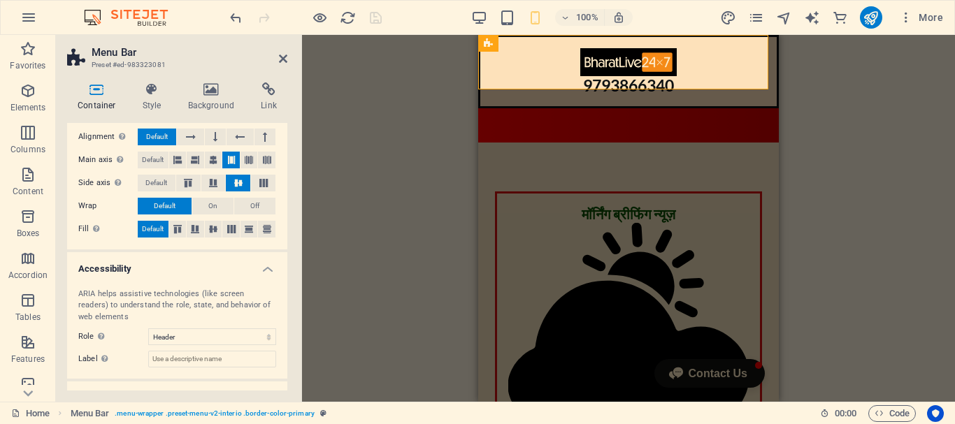
scroll to position [274, 0]
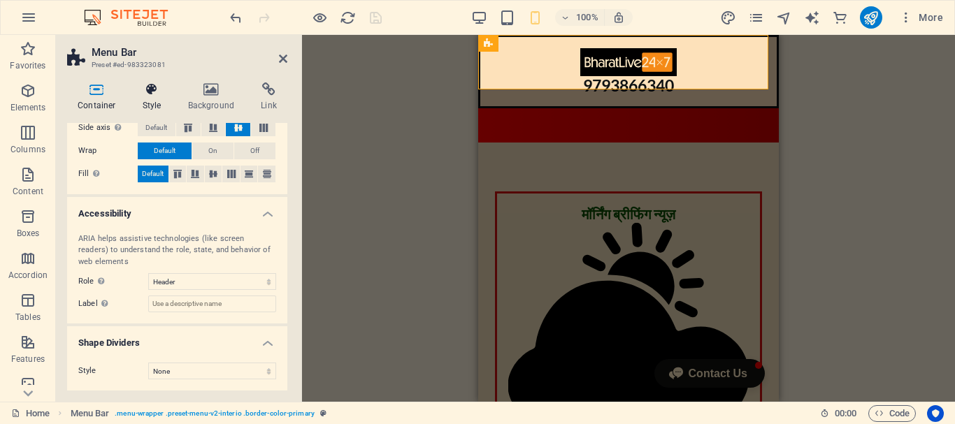
click at [155, 99] on h4 "Style" at bounding box center [154, 96] width 45 height 29
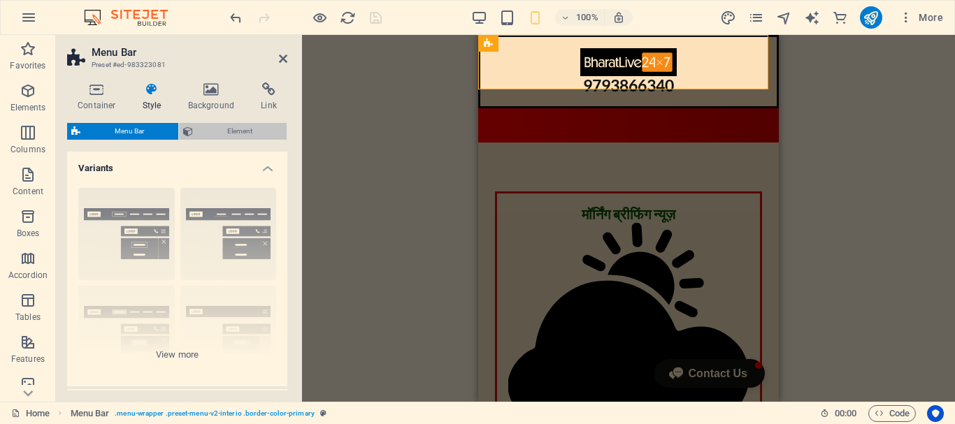
click at [235, 130] on span "Element" at bounding box center [239, 131] width 85 height 17
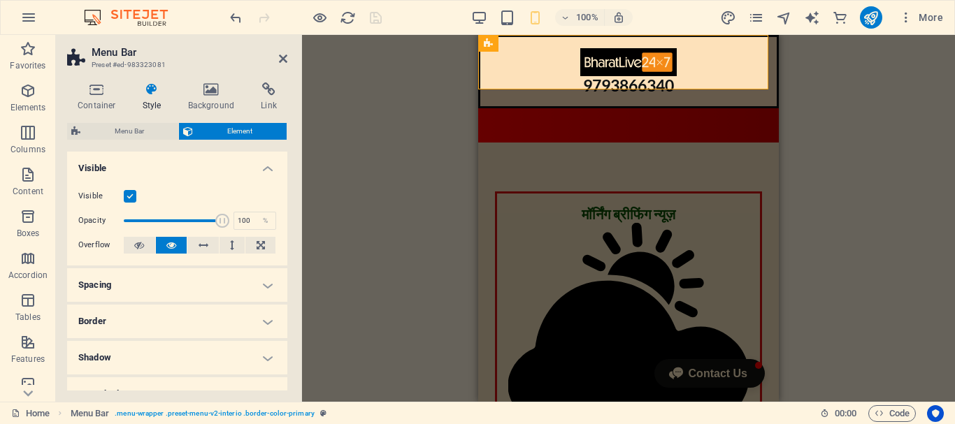
scroll to position [70, 0]
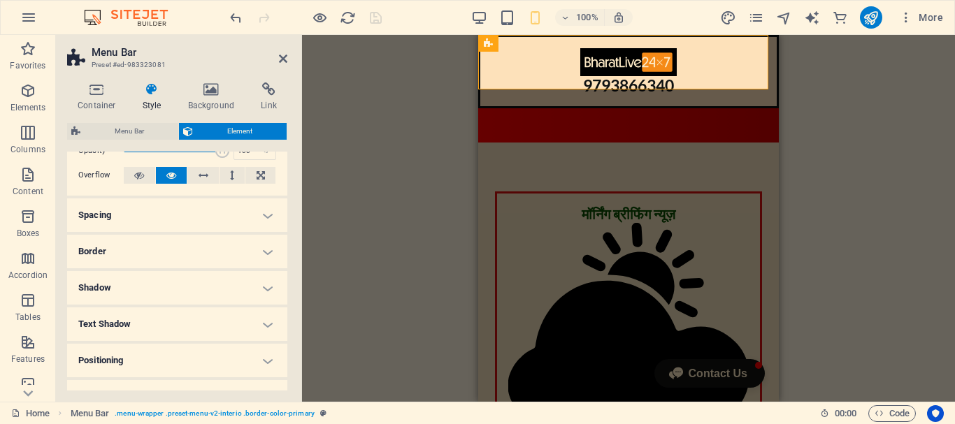
click at [207, 250] on h4 "Border" at bounding box center [177, 252] width 220 height 34
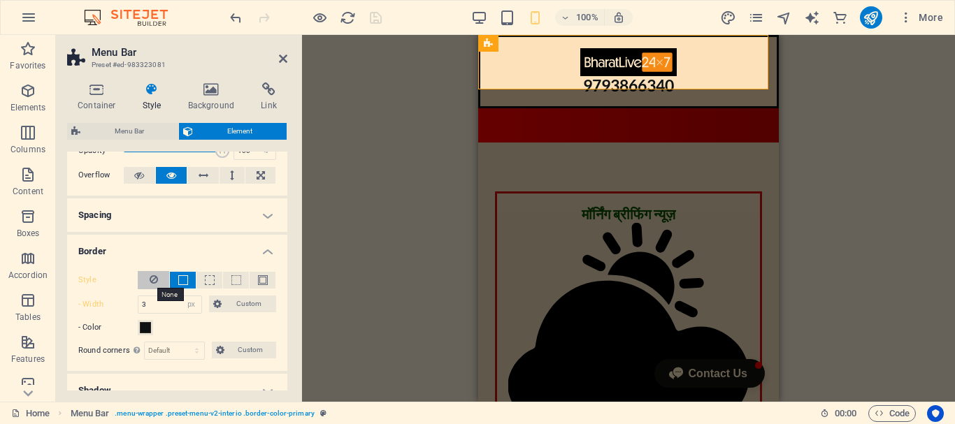
click at [154, 280] on icon at bounding box center [154, 279] width 8 height 17
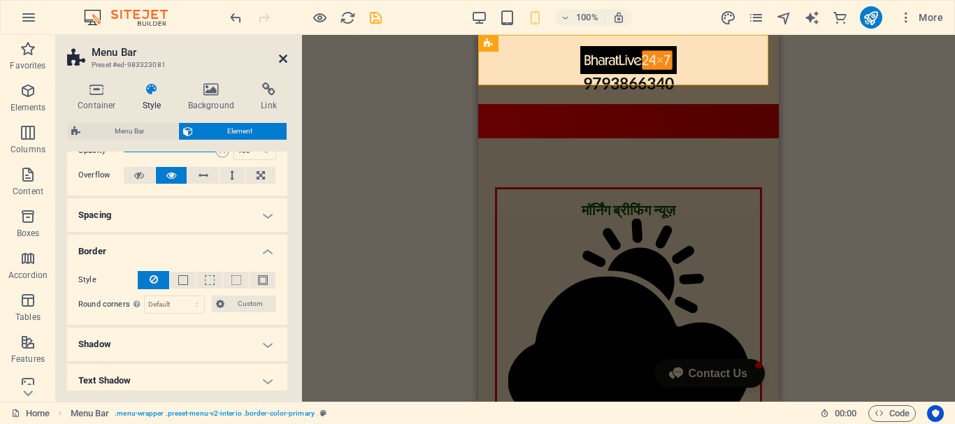
click at [279, 57] on icon at bounding box center [283, 58] width 8 height 11
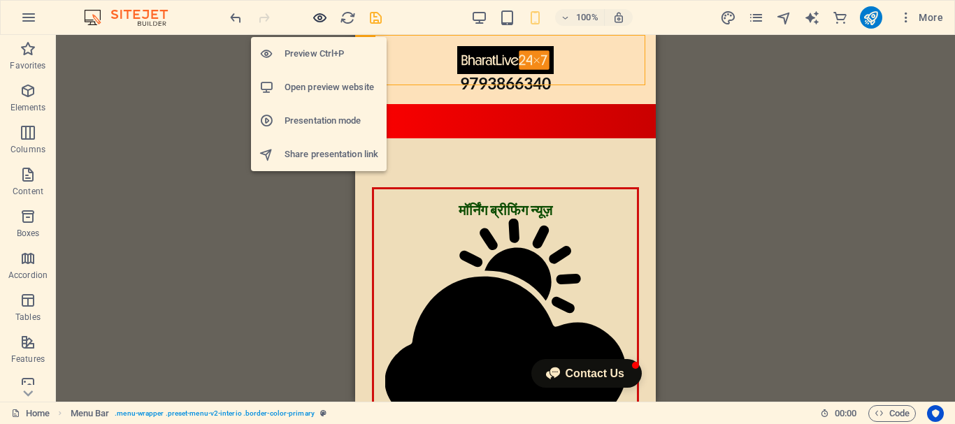
click at [319, 15] on icon "button" at bounding box center [320, 18] width 16 height 16
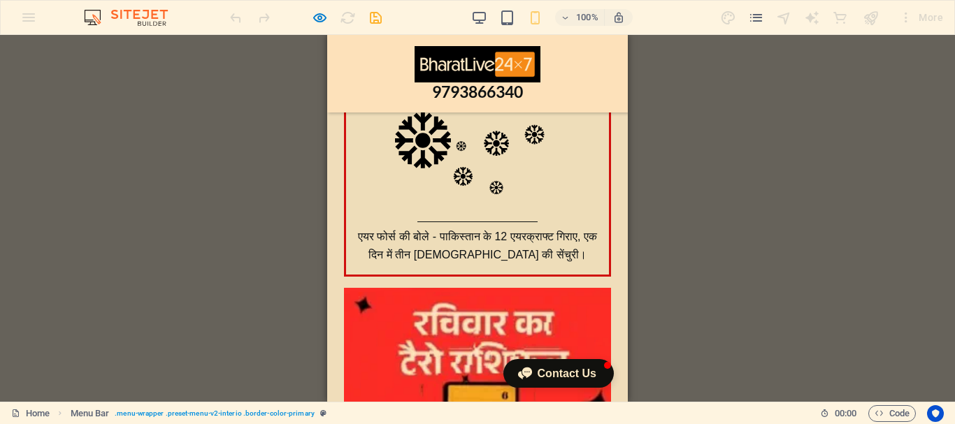
scroll to position [280, 0]
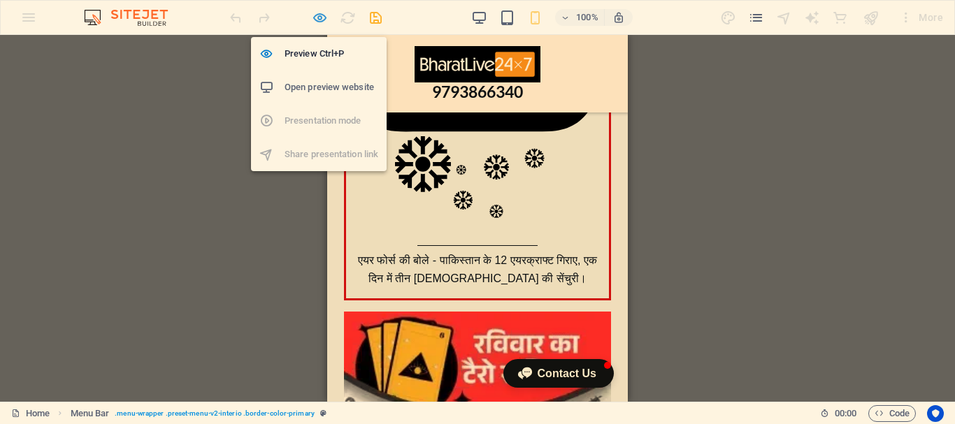
click at [317, 17] on icon "button" at bounding box center [320, 18] width 16 height 16
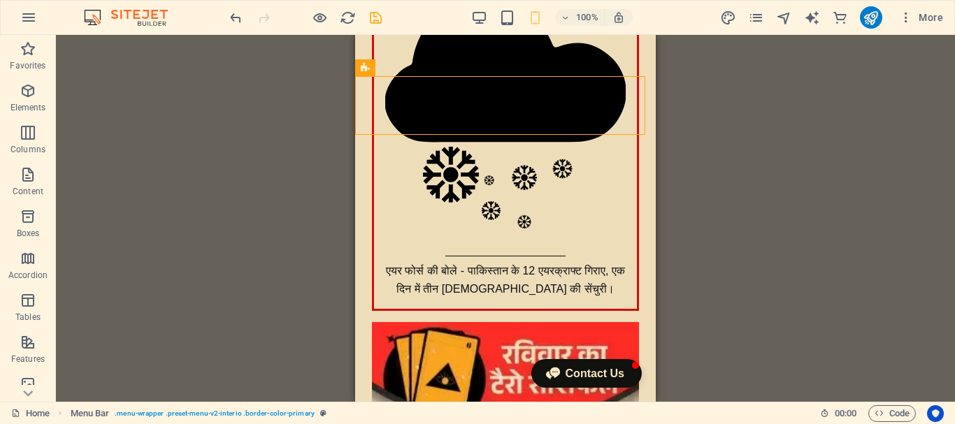
scroll to position [0, 0]
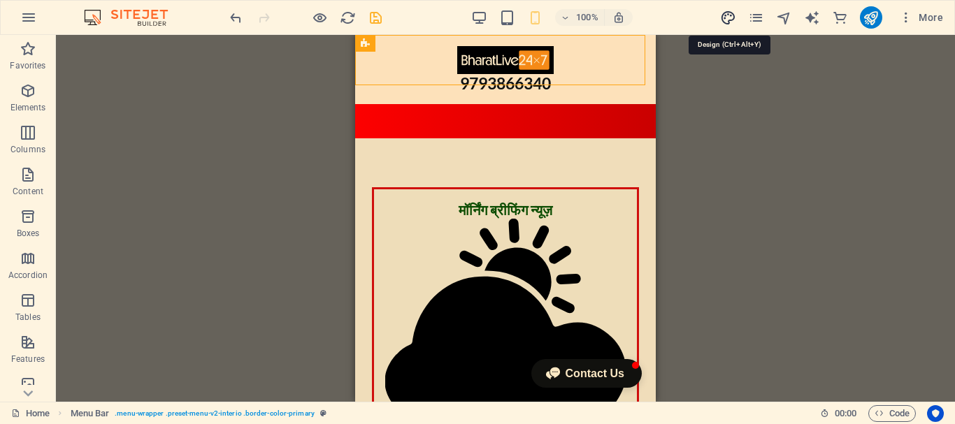
click at [730, 22] on icon "design" at bounding box center [728, 18] width 16 height 16
select select "px"
select select "400"
select select "px"
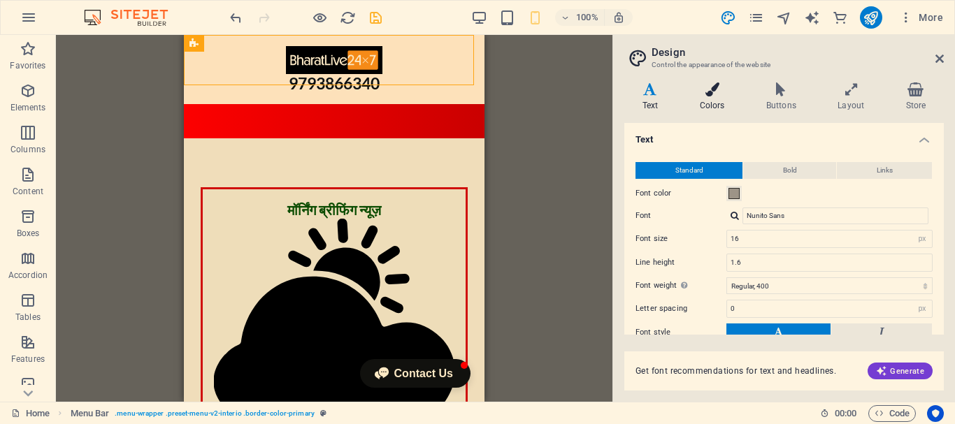
click at [707, 95] on icon at bounding box center [711, 89] width 61 height 14
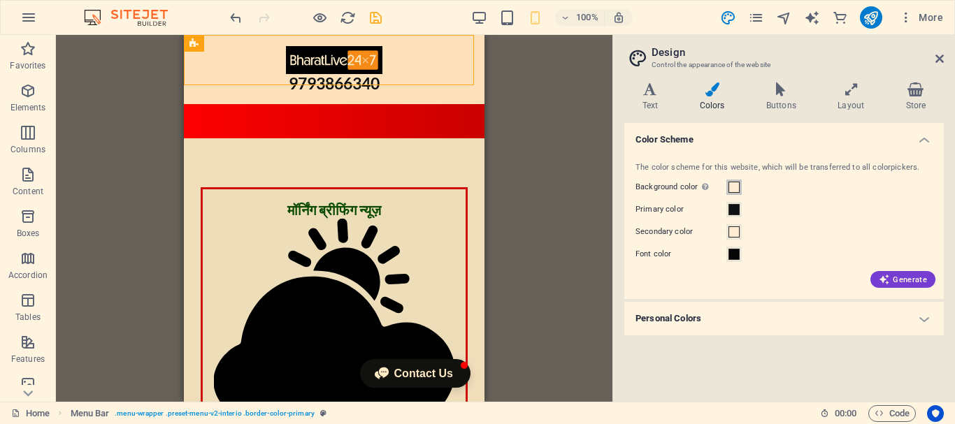
click at [734, 191] on span at bounding box center [733, 187] width 11 height 11
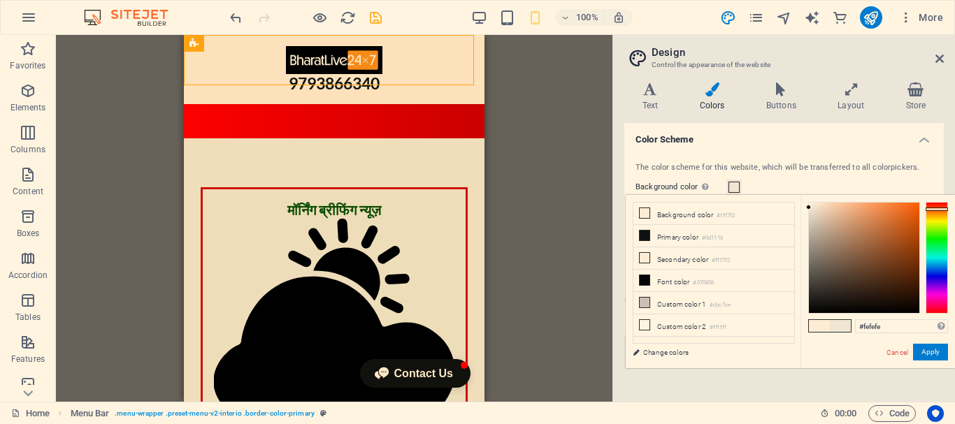
type input "#ffffff"
drag, startPoint x: 813, startPoint y: 211, endPoint x: 795, endPoint y: 193, distance: 25.7
click at [795, 193] on body "[DOMAIN_NAME] Home Favorites Elements Columns Content Boxes Accordion Tables Fe…" at bounding box center [477, 212] width 955 height 424
click at [936, 352] on button "Apply" at bounding box center [930, 352] width 35 height 17
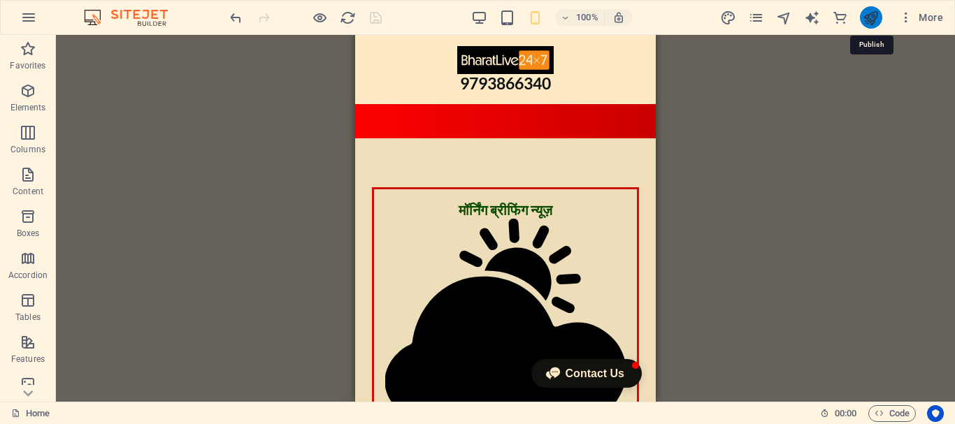
click at [869, 20] on icon "publish" at bounding box center [870, 18] width 16 height 16
